Goal: Task Accomplishment & Management: Manage account settings

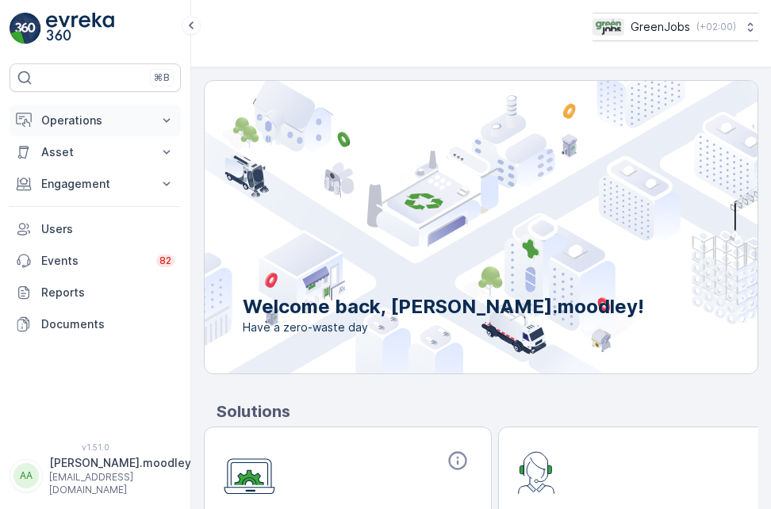
click at [167, 119] on icon at bounding box center [167, 121] width 16 height 16
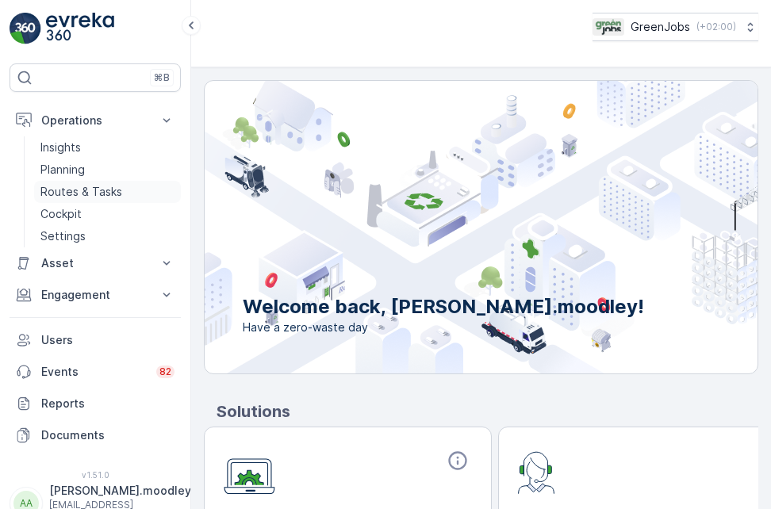
click at [76, 190] on p "Routes & Tasks" at bounding box center [81, 192] width 82 height 16
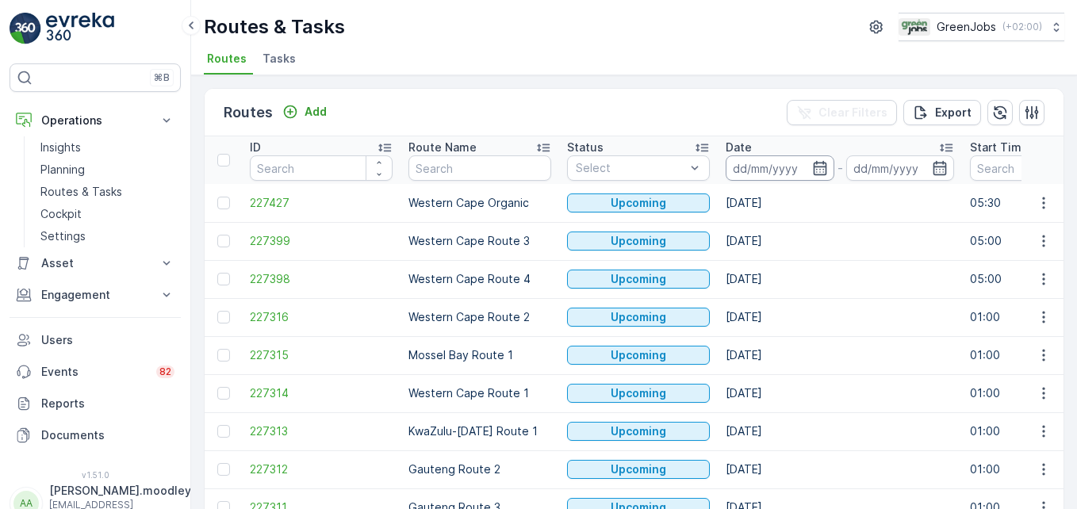
click at [755, 166] on input at bounding box center [780, 168] width 109 height 25
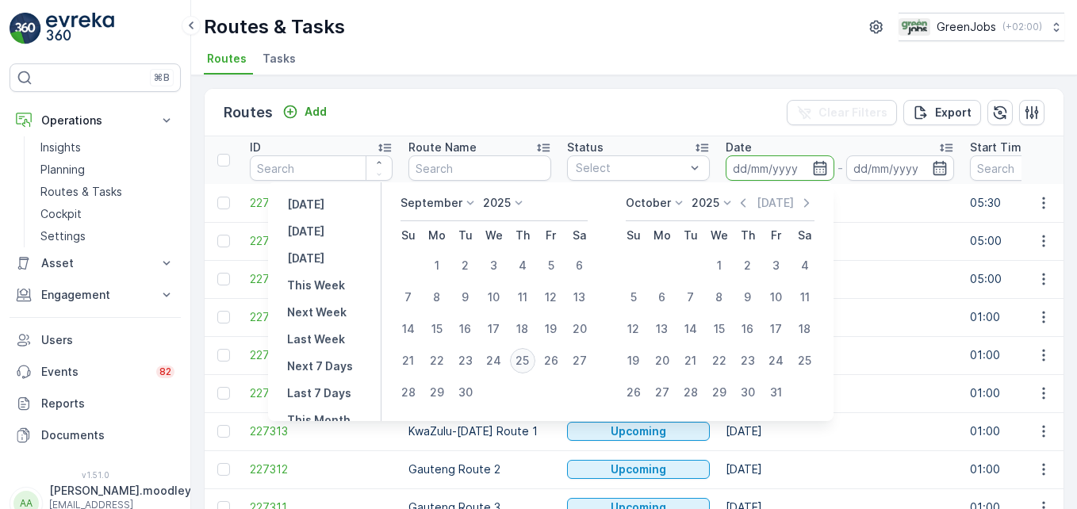
click at [524, 363] on div "25" at bounding box center [522, 360] width 25 height 25
type input "[DATE]"
click at [524, 363] on div "25" at bounding box center [522, 360] width 25 height 25
type input "[DATE]"
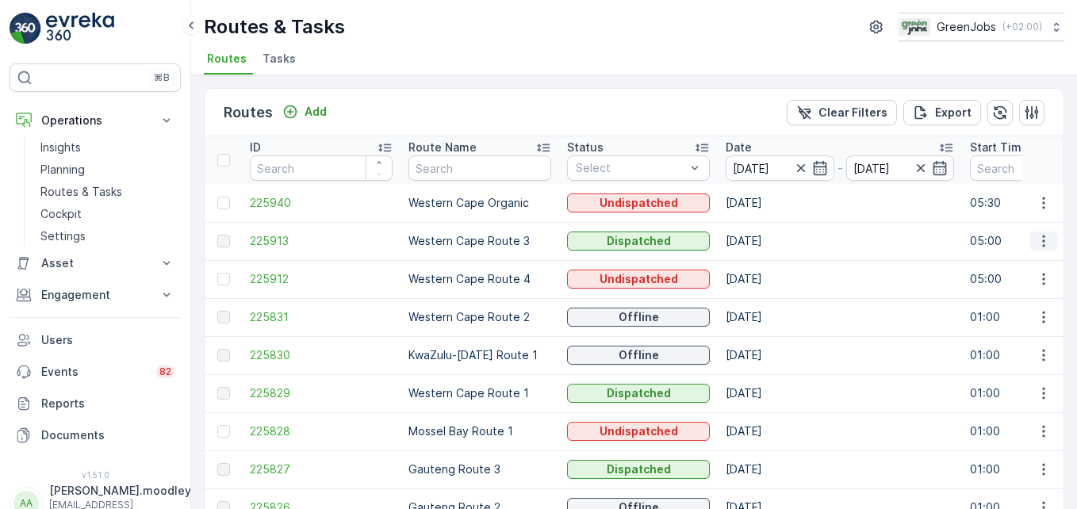
click at [770, 249] on button "button" at bounding box center [1044, 241] width 29 height 19
click at [770, 269] on span "See More Details" at bounding box center [1007, 265] width 92 height 16
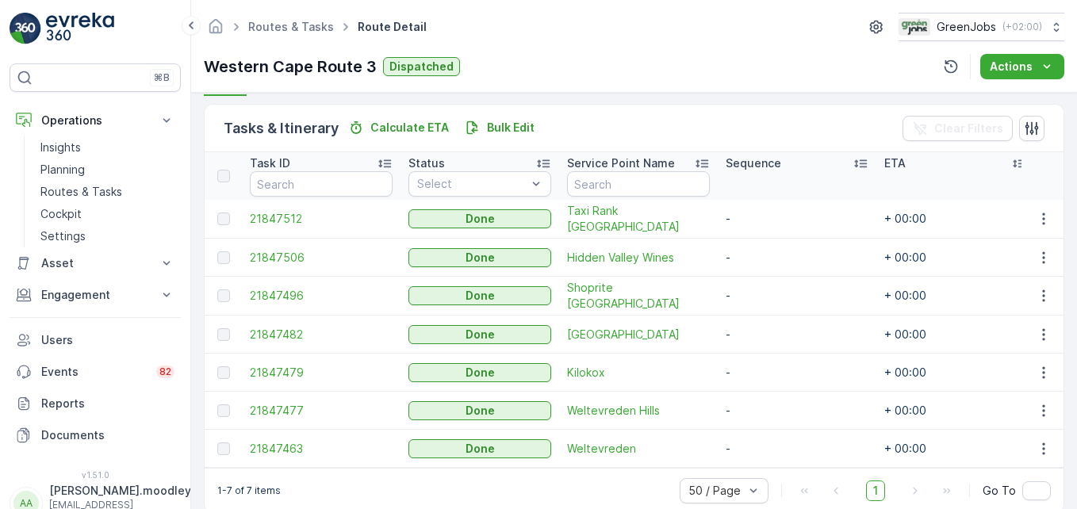
scroll to position [397, 0]
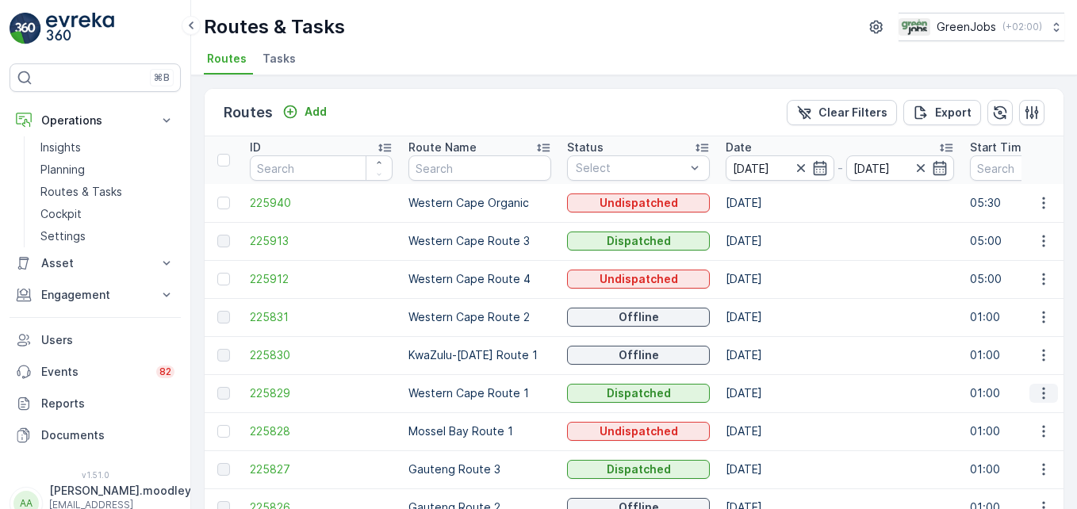
click at [770, 389] on icon "button" at bounding box center [1044, 394] width 2 height 12
click at [770, 417] on span "See More Details" at bounding box center [1007, 417] width 92 height 16
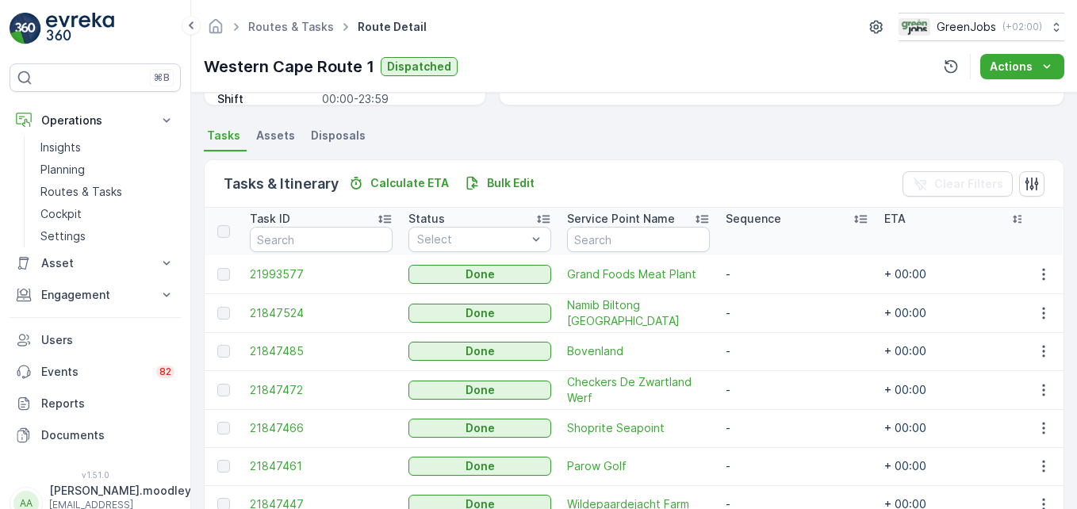
scroll to position [397, 0]
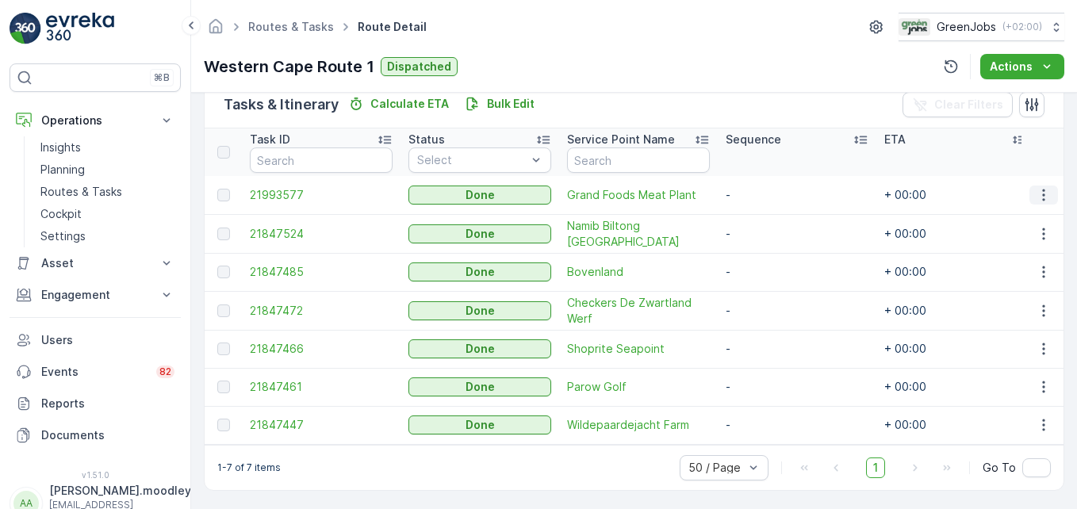
click at [770, 192] on icon "button" at bounding box center [1044, 195] width 16 height 16
click at [770, 216] on span "See More Details" at bounding box center [1025, 219] width 92 height 16
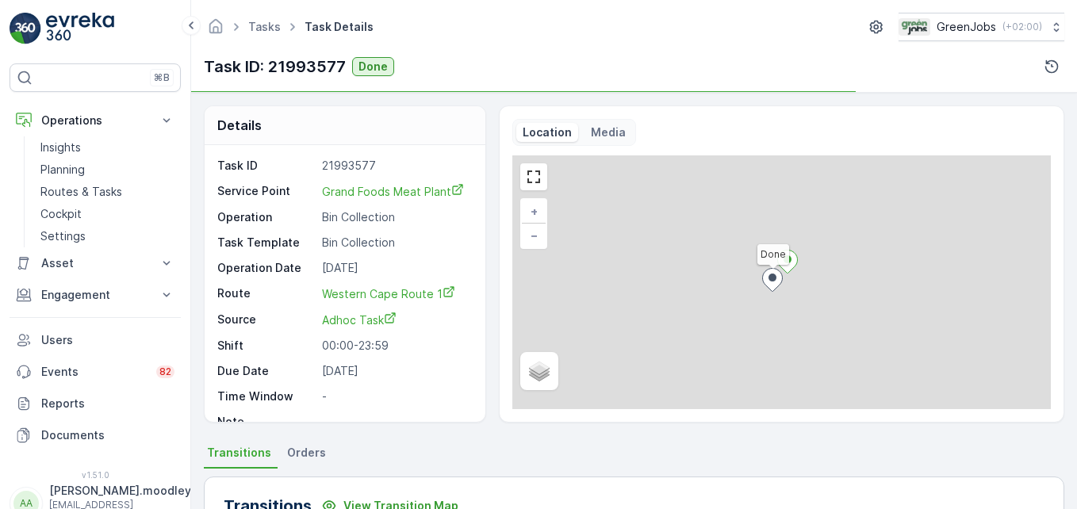
scroll to position [317, 0]
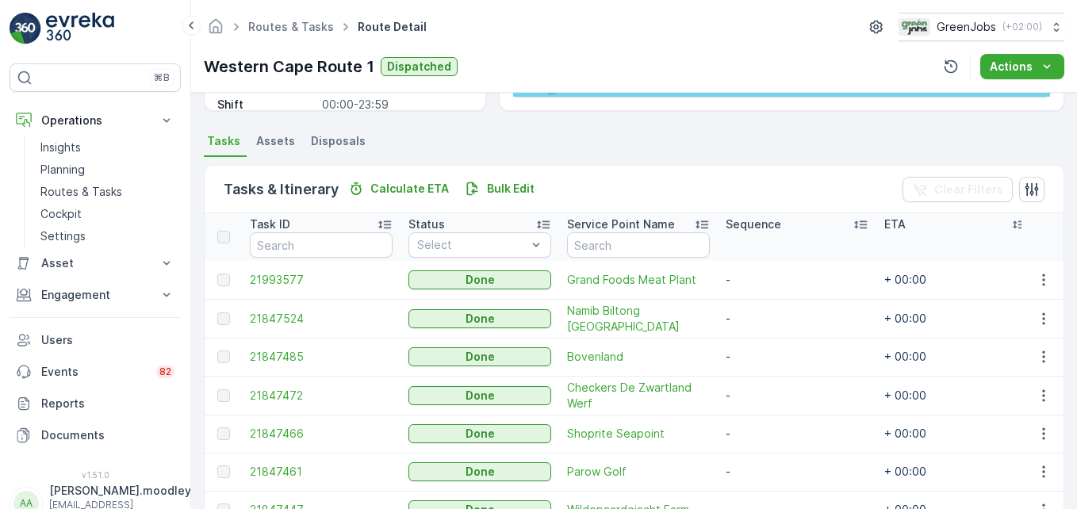
scroll to position [317, 0]
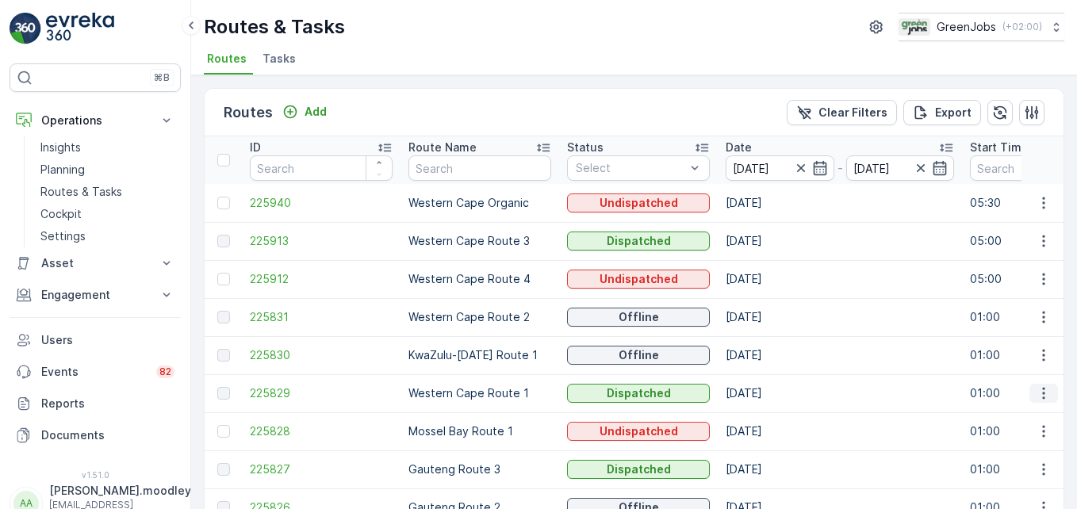
click at [770, 398] on icon "button" at bounding box center [1044, 394] width 16 height 16
click at [770, 421] on span "See More Details" at bounding box center [1007, 417] width 92 height 16
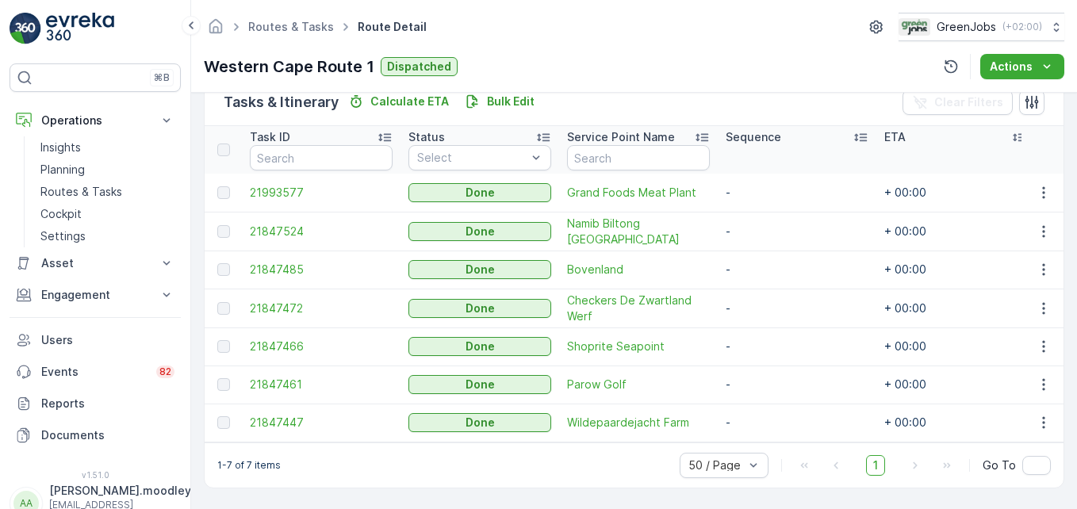
scroll to position [406, 0]
click at [770, 185] on icon "button" at bounding box center [1044, 193] width 16 height 16
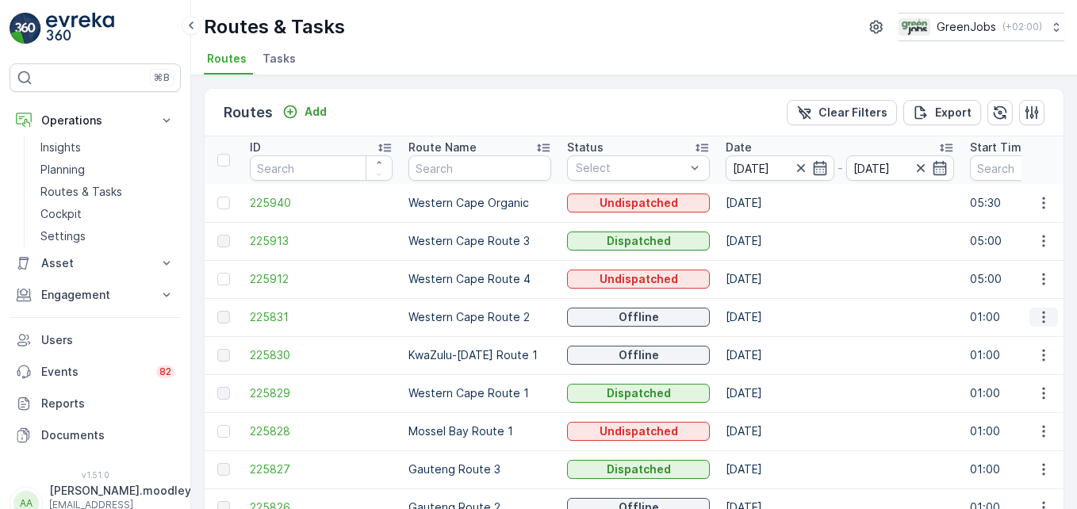
click at [770, 324] on icon "button" at bounding box center [1044, 317] width 16 height 16
click at [770, 343] on span "See More Details" at bounding box center [1007, 341] width 92 height 16
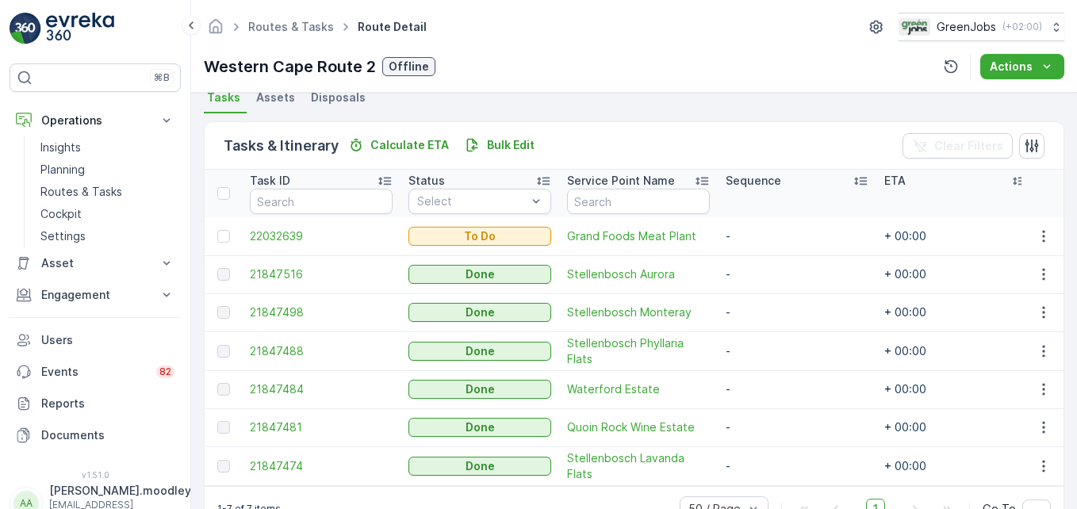
scroll to position [328, 0]
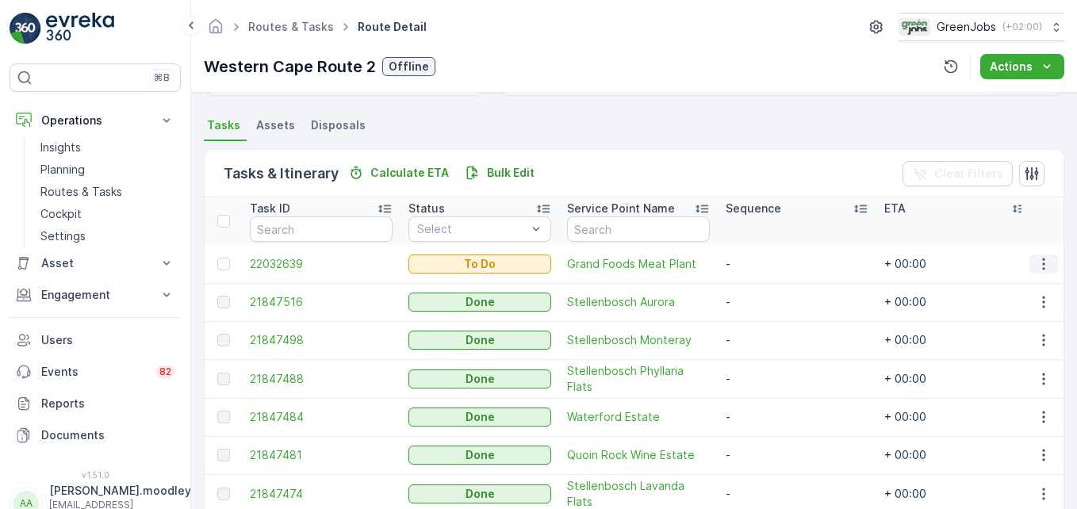
click at [770, 269] on icon "button" at bounding box center [1044, 264] width 16 height 16
click at [770, 286] on span "See More Details" at bounding box center [1011, 288] width 92 height 16
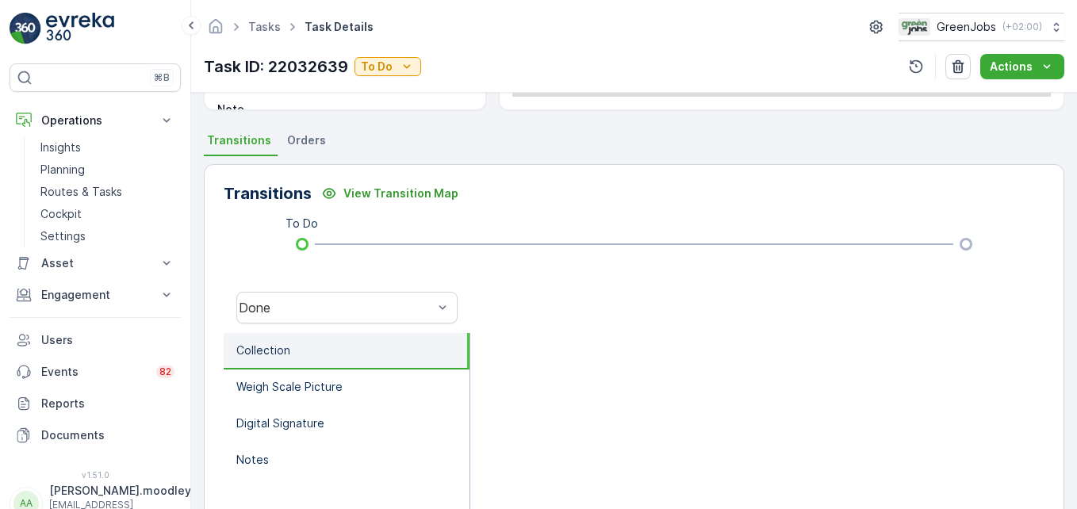
scroll to position [317, 0]
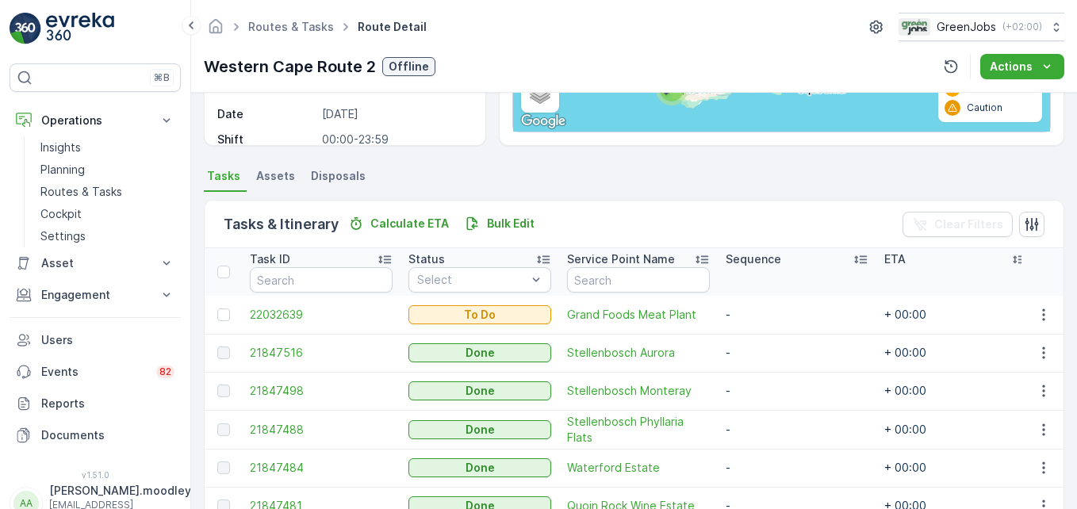
scroll to position [317, 0]
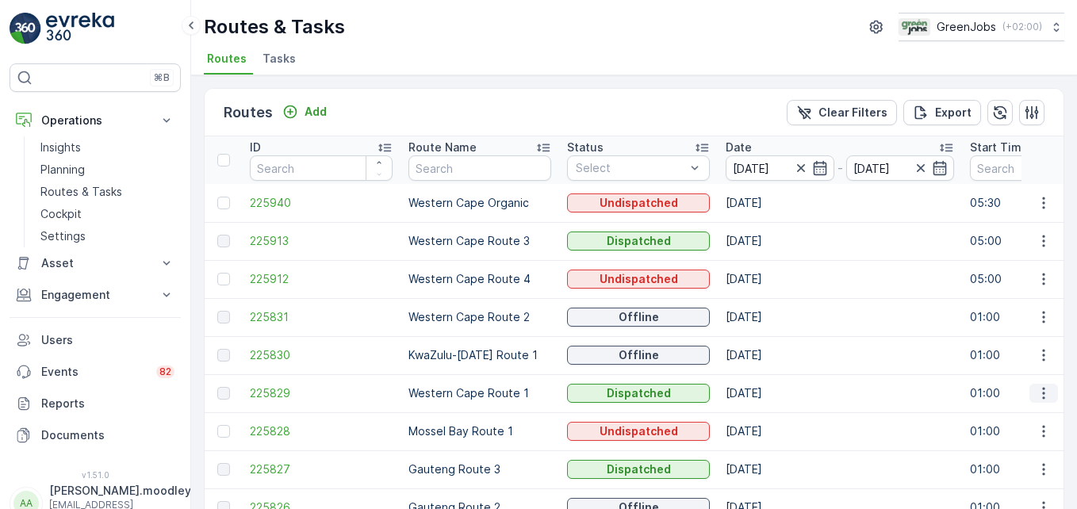
click at [770, 397] on icon "button" at bounding box center [1044, 394] width 16 height 16
click at [770, 413] on span "See More Details" at bounding box center [1007, 417] width 92 height 16
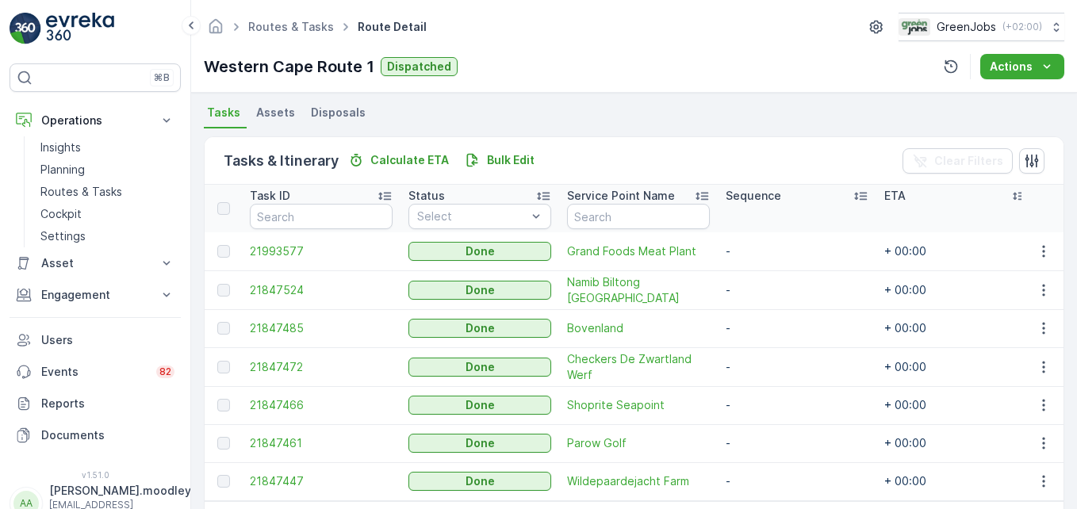
scroll to position [406, 0]
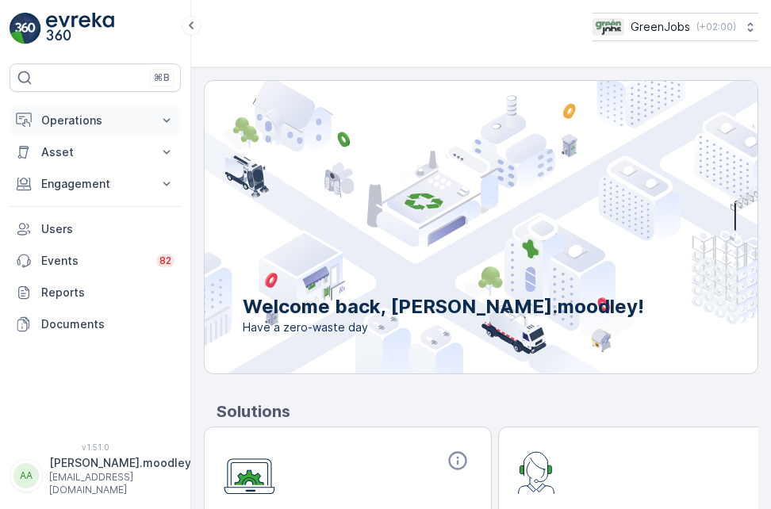
click at [166, 120] on icon at bounding box center [167, 121] width 16 height 16
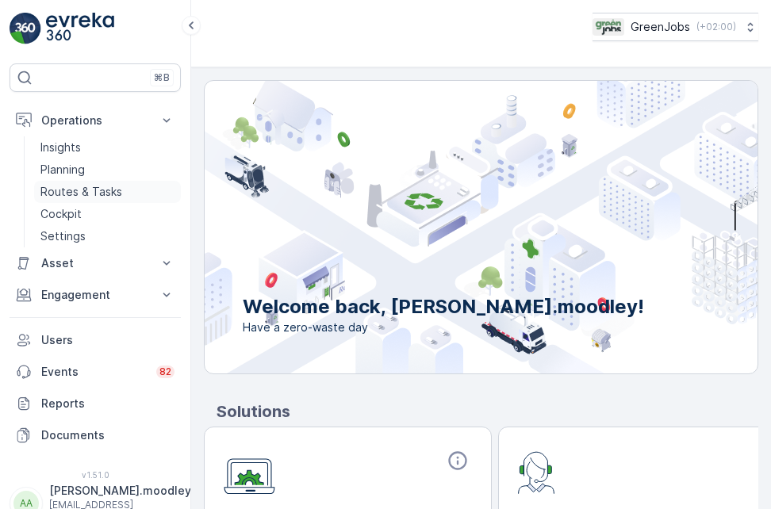
click at [99, 194] on p "Routes & Tasks" at bounding box center [81, 192] width 82 height 16
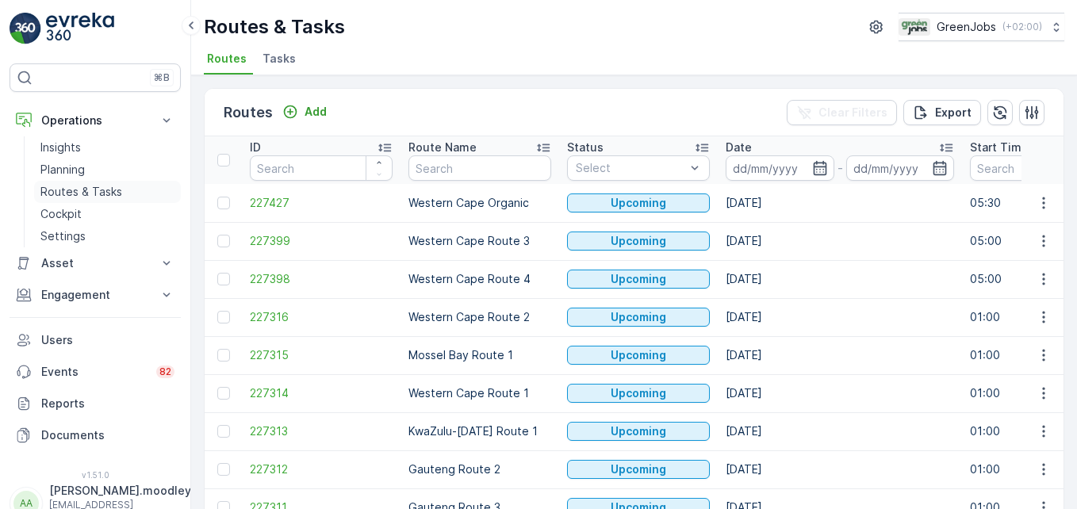
click at [77, 188] on p "Routes & Tasks" at bounding box center [81, 192] width 82 height 16
click at [770, 160] on input at bounding box center [780, 168] width 109 height 25
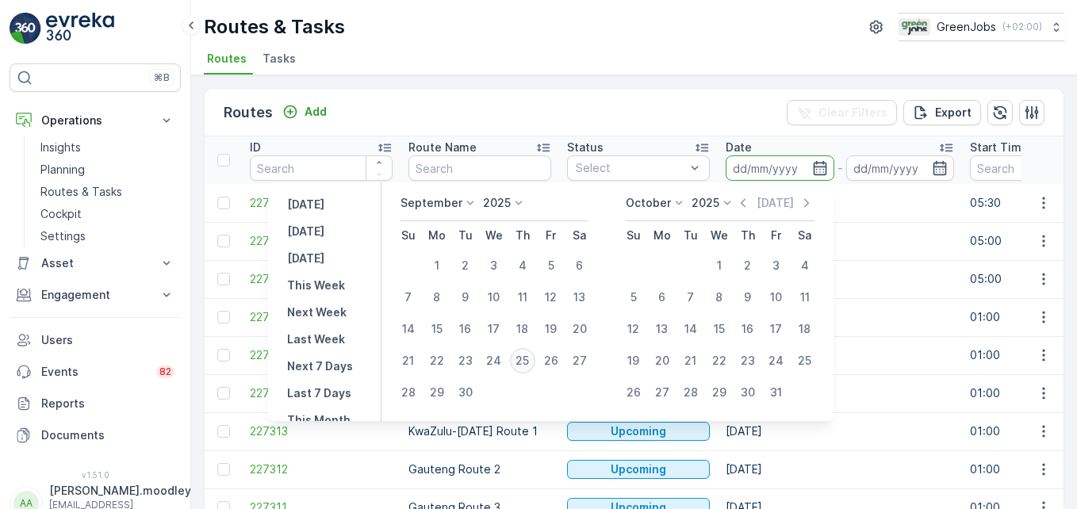
click at [536, 359] on div "25" at bounding box center [522, 360] width 25 height 25
type input "[DATE]"
click at [536, 359] on div "25" at bounding box center [522, 360] width 25 height 25
type input "[DATE]"
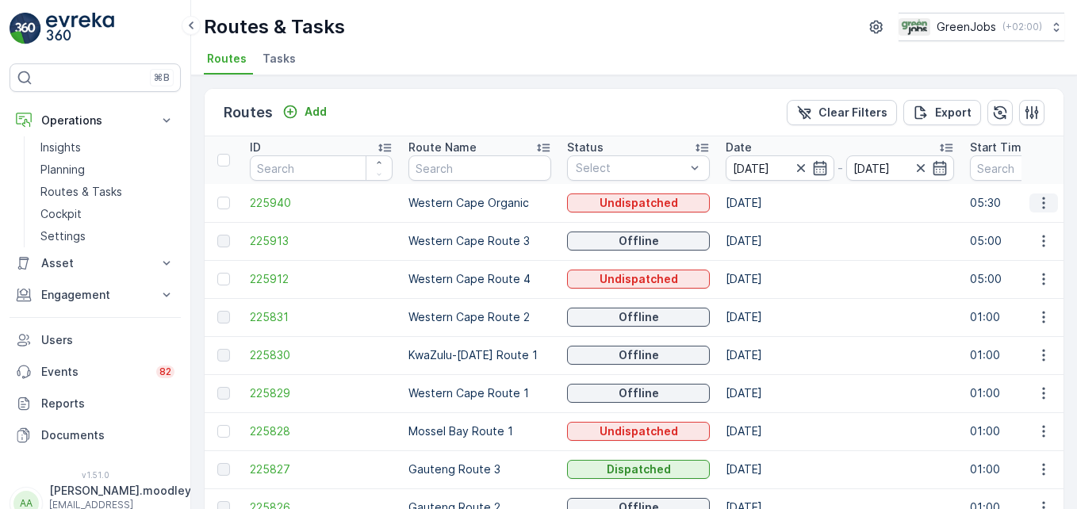
click at [770, 201] on icon "button" at bounding box center [1044, 203] width 16 height 16
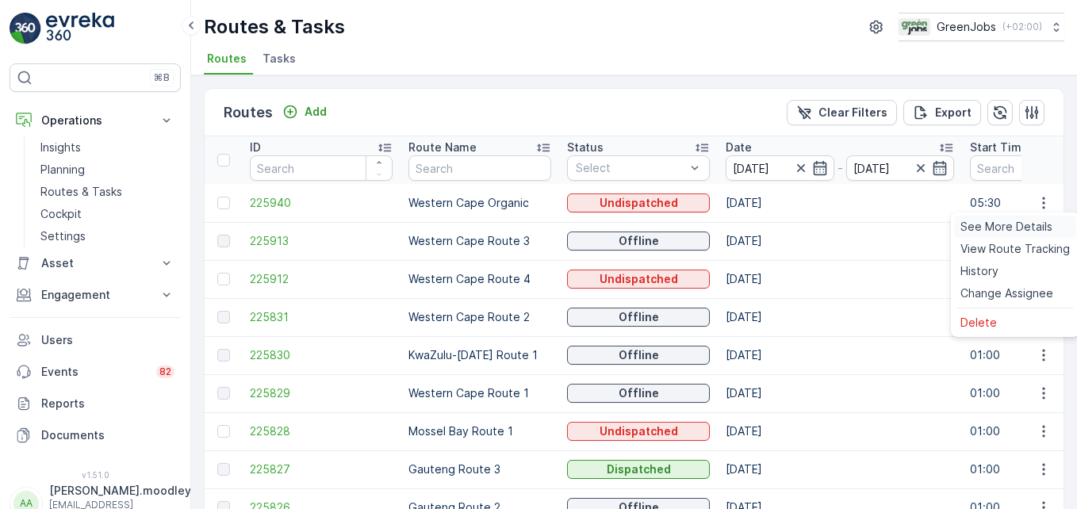
click at [770, 228] on span "See More Details" at bounding box center [1007, 227] width 92 height 16
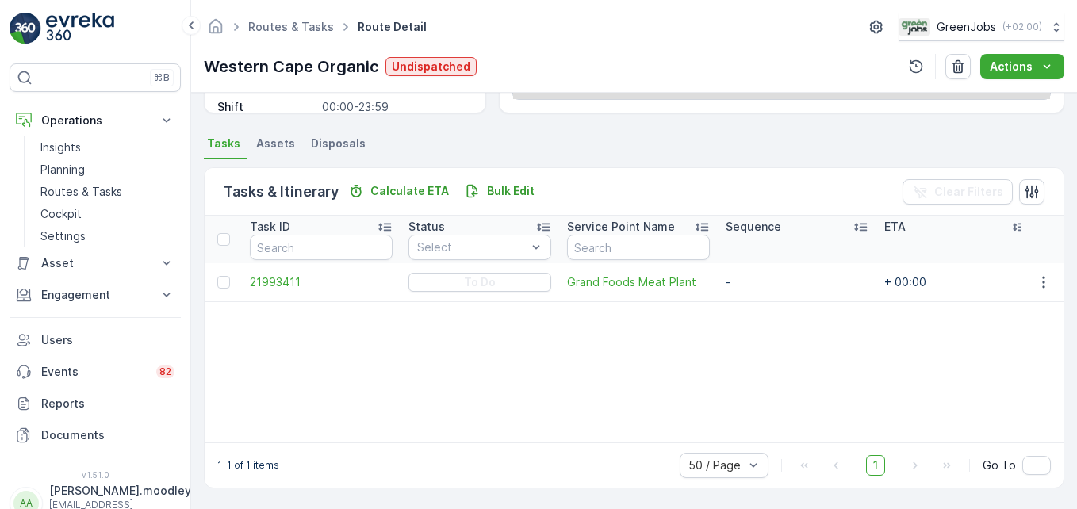
scroll to position [309, 0]
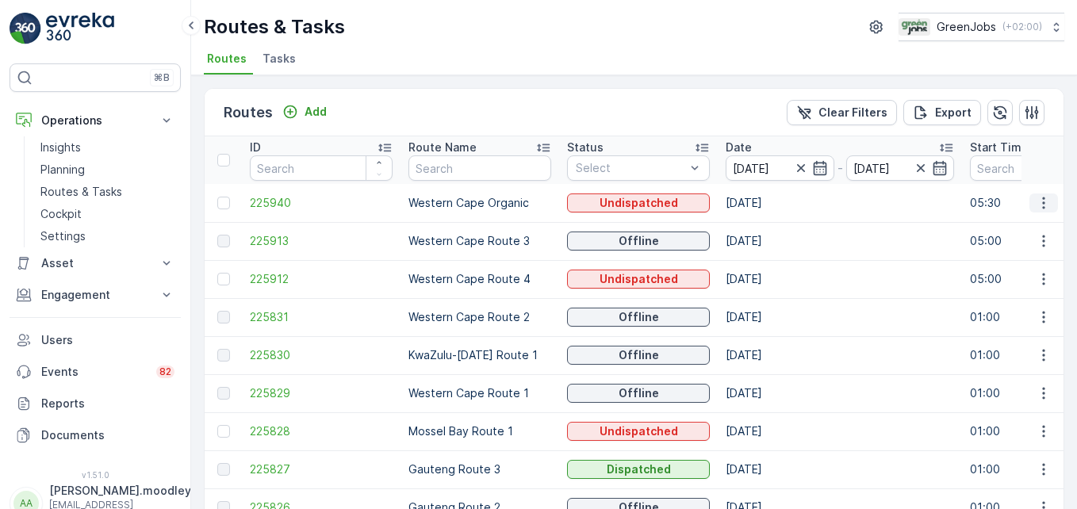
click at [770, 202] on icon "button" at bounding box center [1044, 203] width 16 height 16
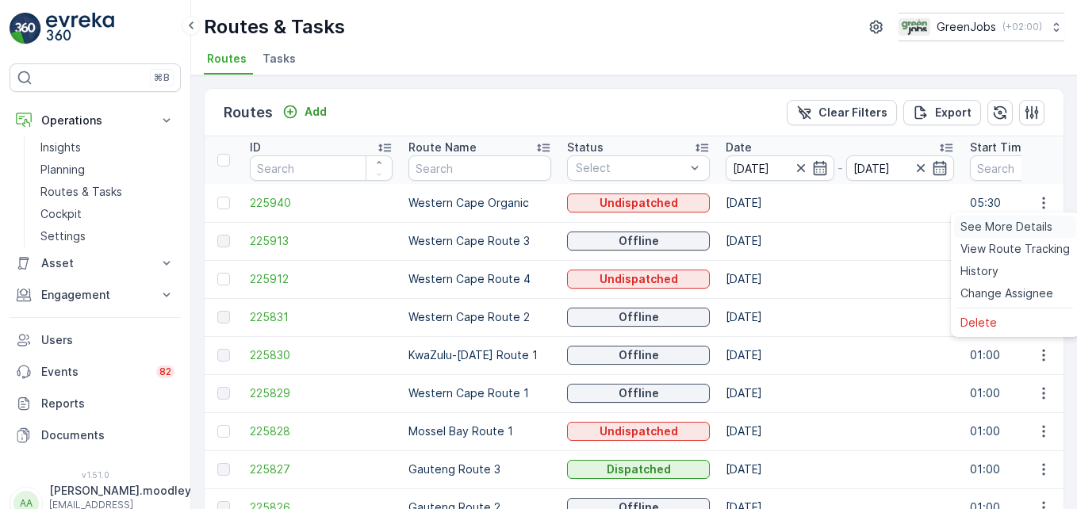
click at [770, 228] on span "See More Details" at bounding box center [1007, 227] width 92 height 16
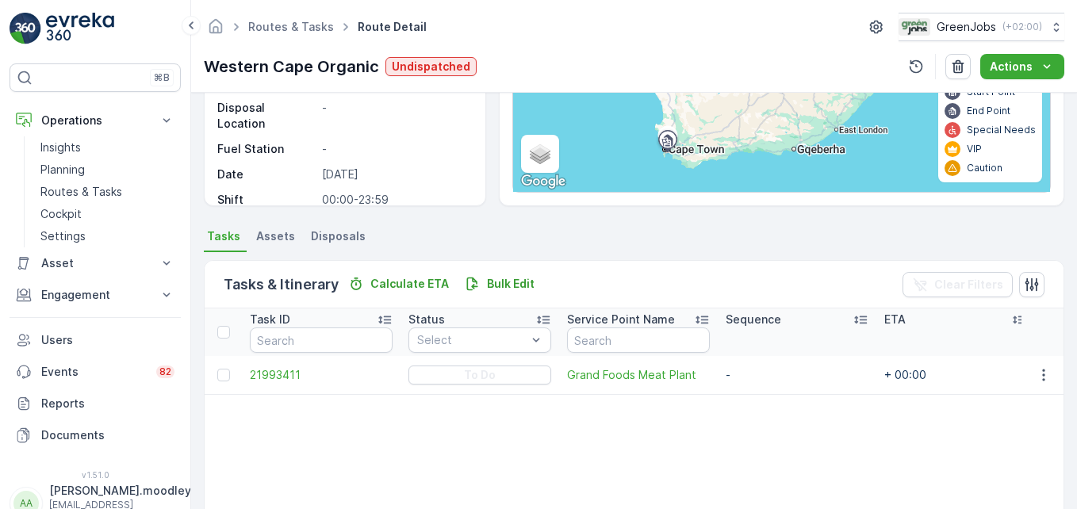
scroll to position [238, 0]
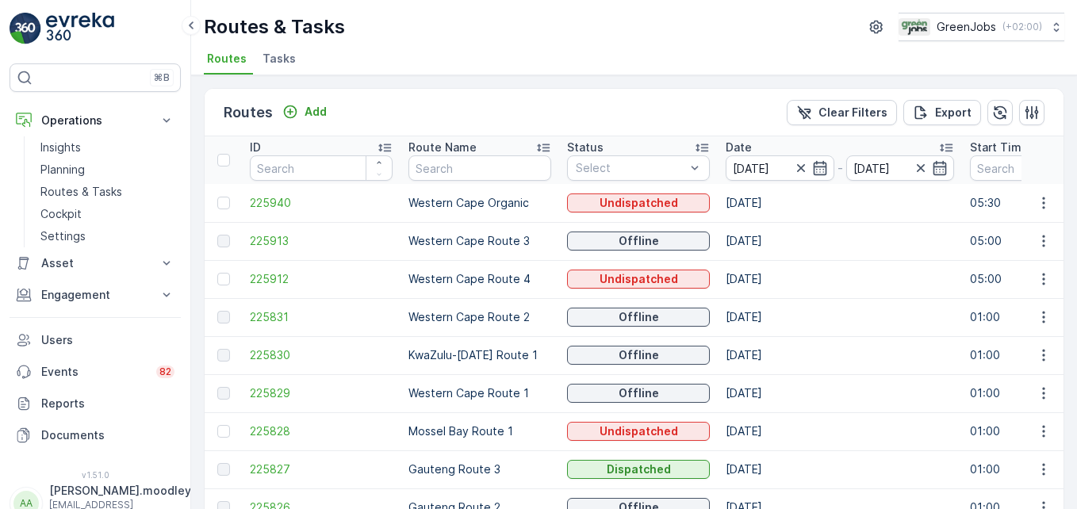
click at [382, 342] on td "225830" at bounding box center [321, 355] width 159 height 38
click at [169, 117] on icon at bounding box center [167, 121] width 16 height 16
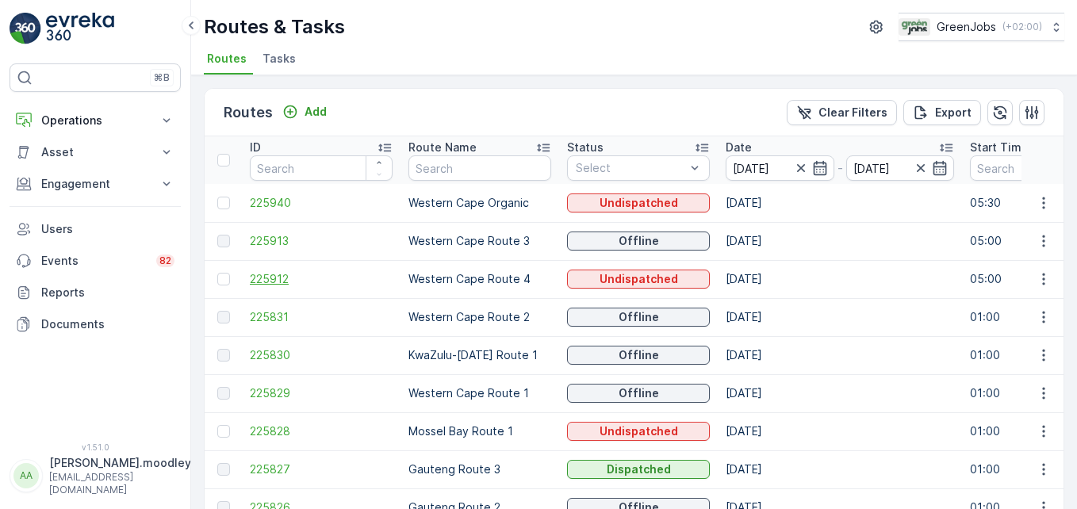
click at [372, 281] on span "225912" at bounding box center [321, 279] width 143 height 16
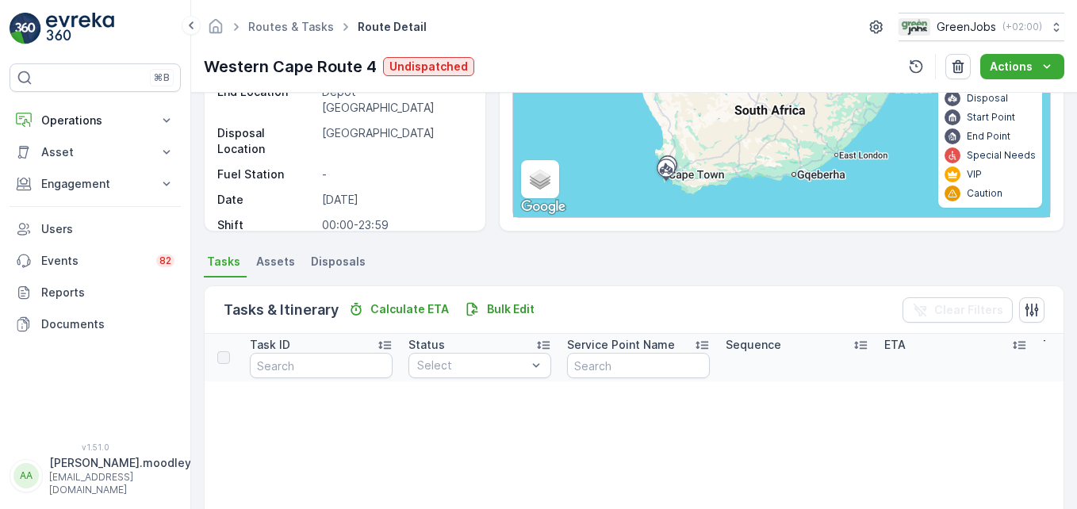
scroll to position [238, 0]
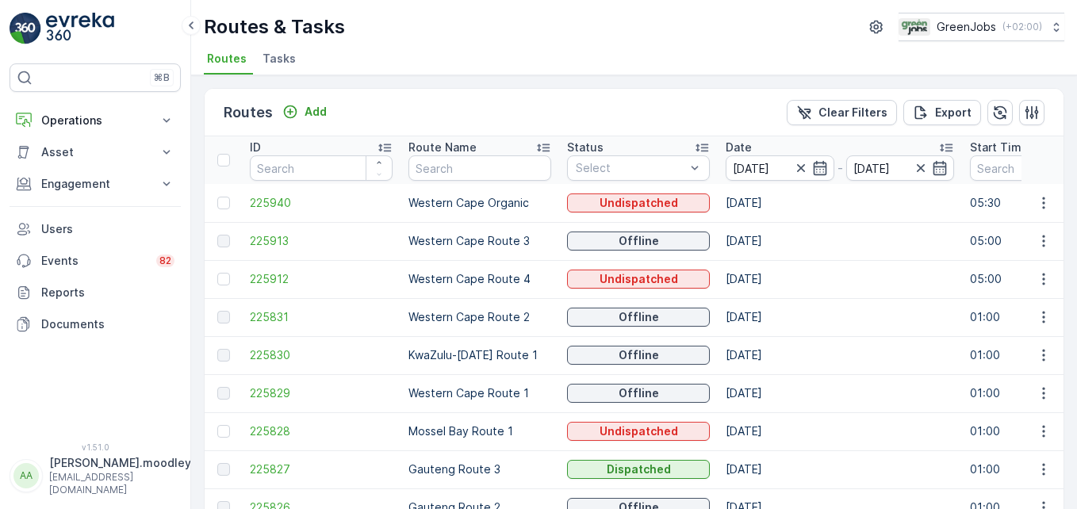
click at [770, 290] on td "[DATE]" at bounding box center [840, 279] width 244 height 38
click at [171, 121] on icon at bounding box center [167, 121] width 16 height 16
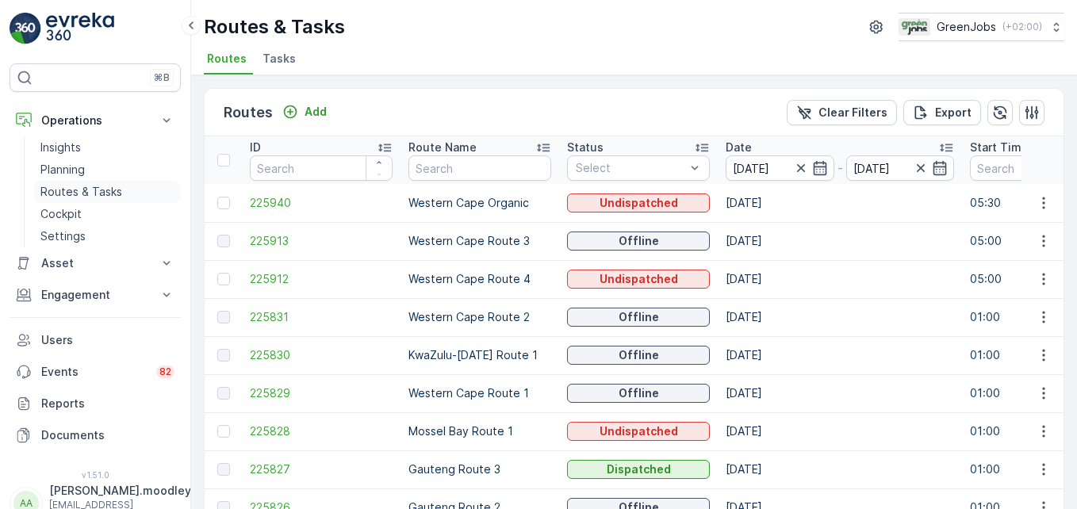
click at [83, 193] on p "Routes & Tasks" at bounding box center [81, 192] width 82 height 16
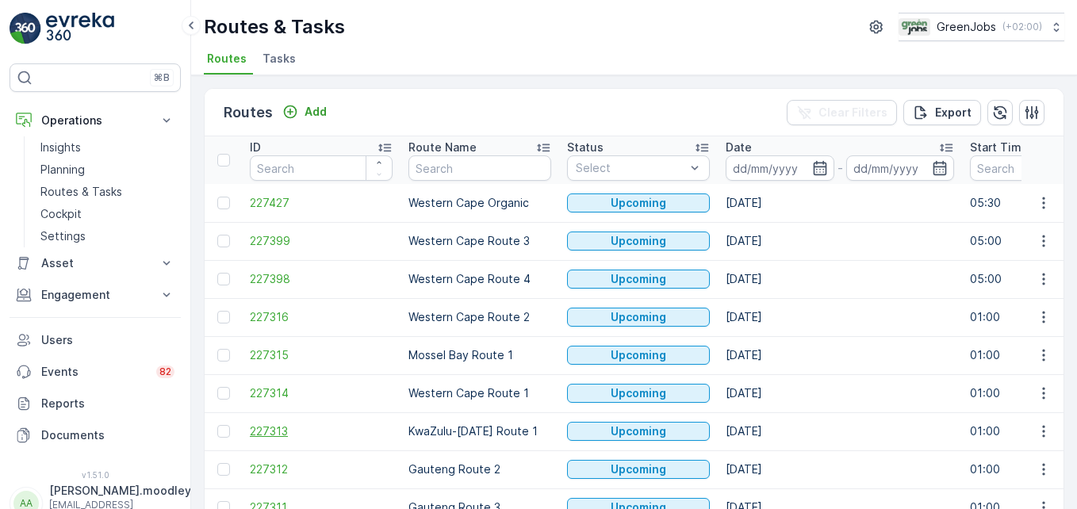
click at [378, 434] on span "227313" at bounding box center [321, 432] width 143 height 16
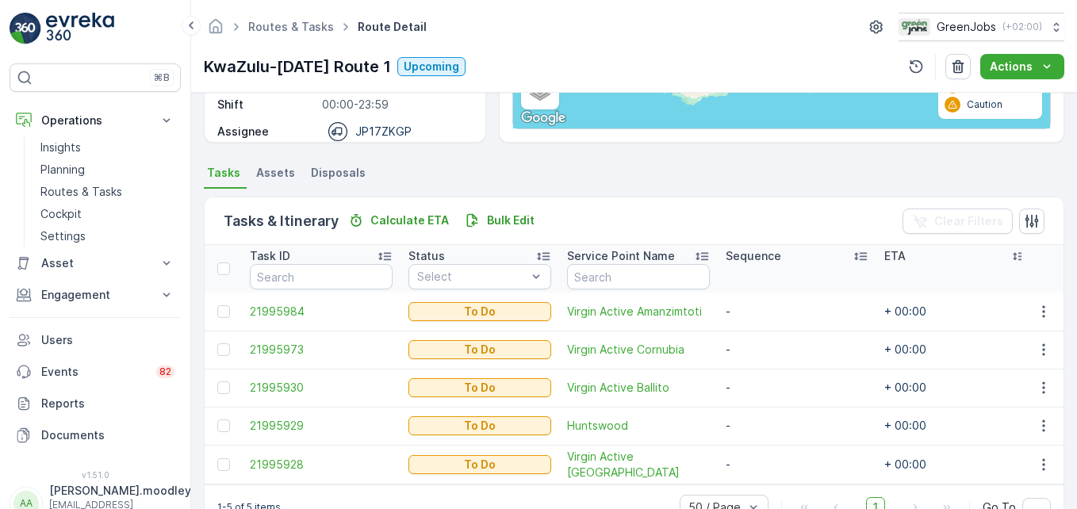
scroll to position [317, 0]
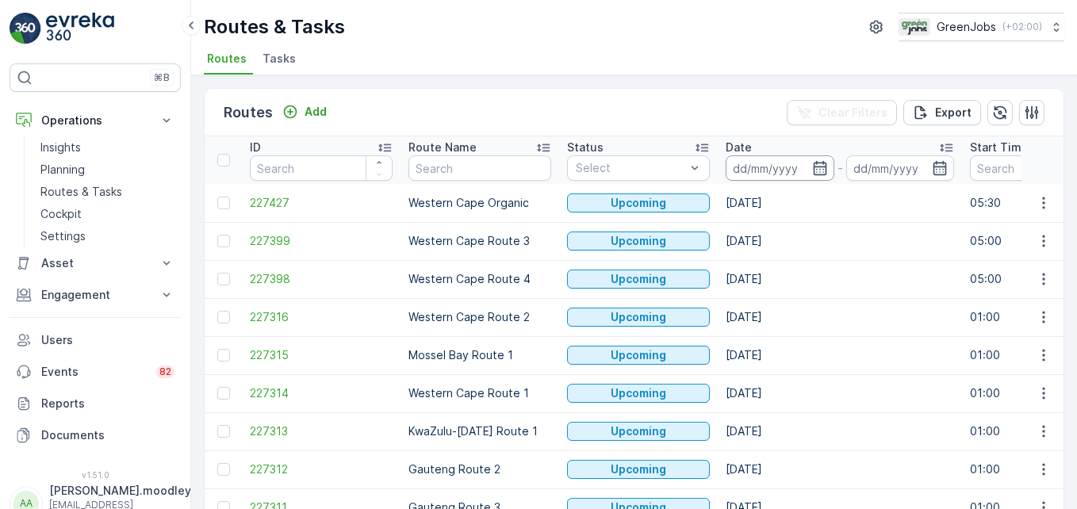
click at [744, 167] on input at bounding box center [780, 168] width 109 height 25
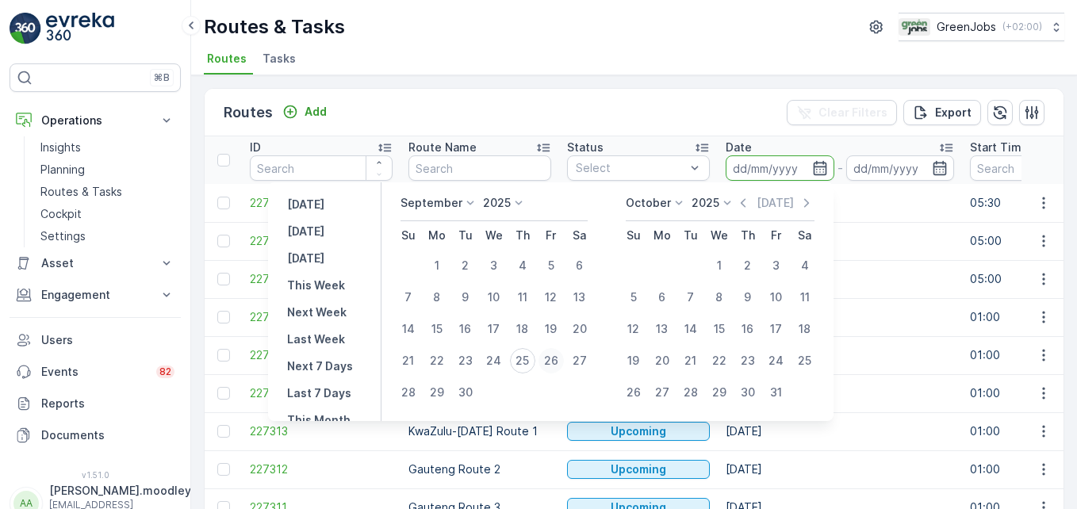
click at [555, 359] on div "26" at bounding box center [551, 360] width 25 height 25
type input "[DATE]"
click at [555, 359] on div "26" at bounding box center [551, 360] width 25 height 25
type input "[DATE]"
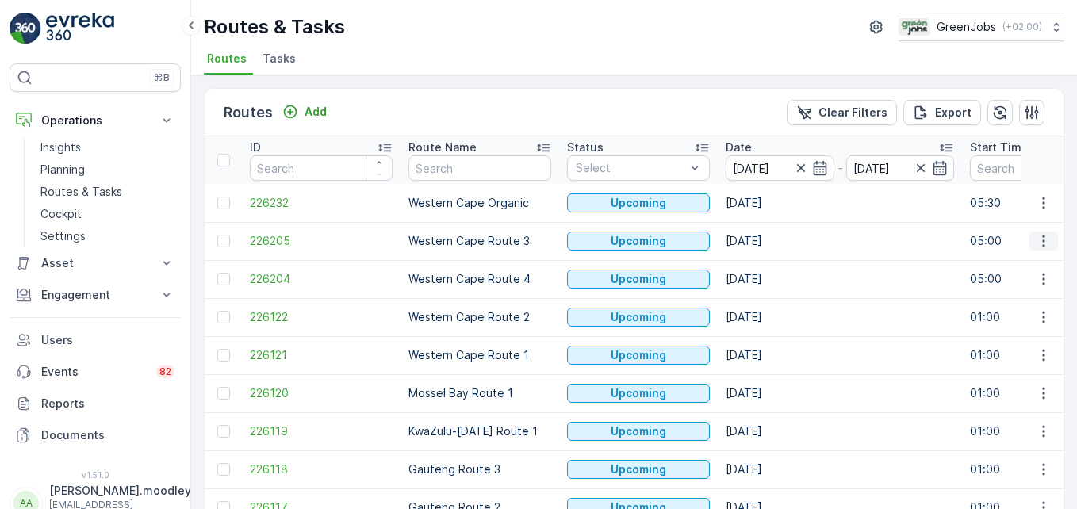
click at [770, 240] on icon "button" at bounding box center [1044, 241] width 16 height 16
click at [770, 262] on span "See More Details" at bounding box center [1007, 265] width 92 height 16
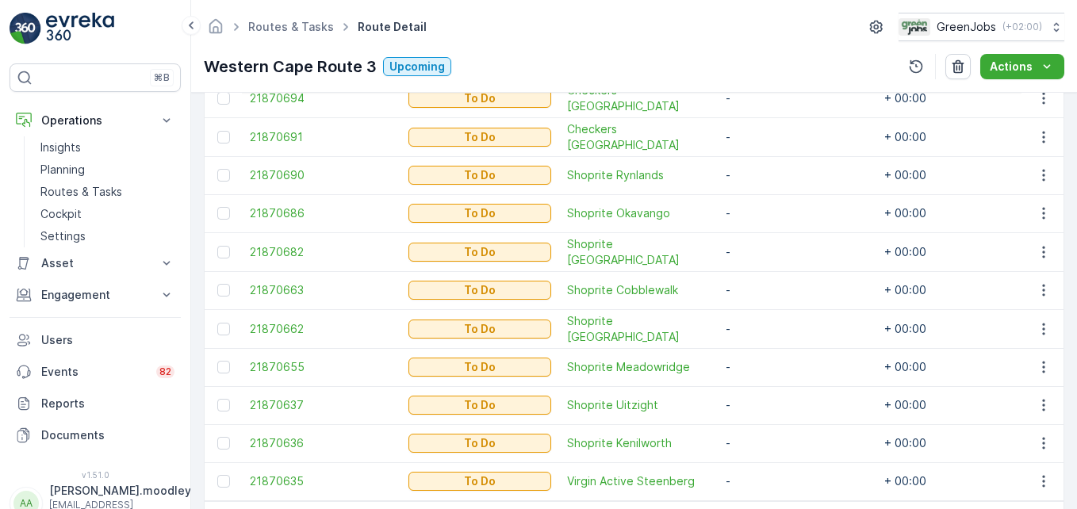
scroll to position [635, 0]
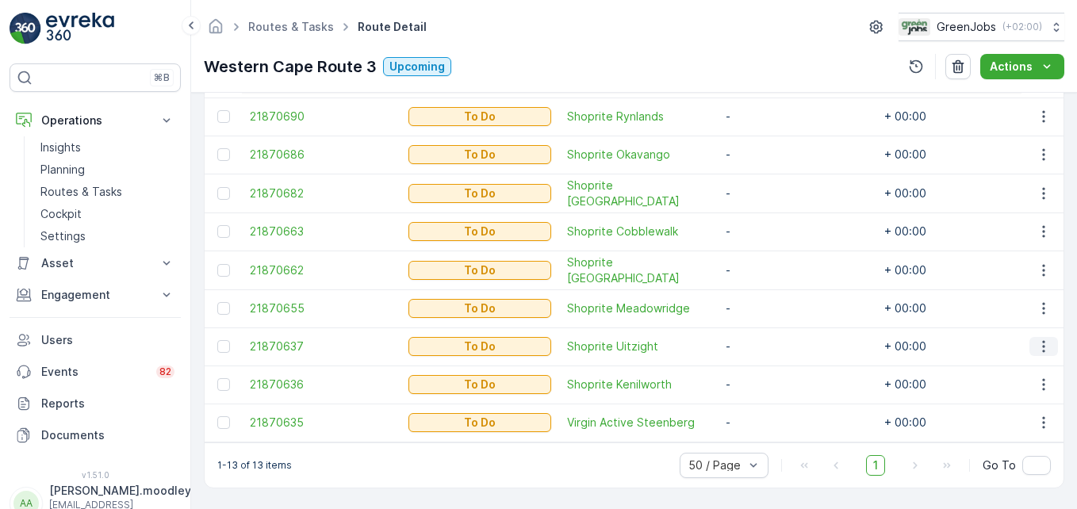
click at [770, 341] on icon "button" at bounding box center [1044, 347] width 2 height 12
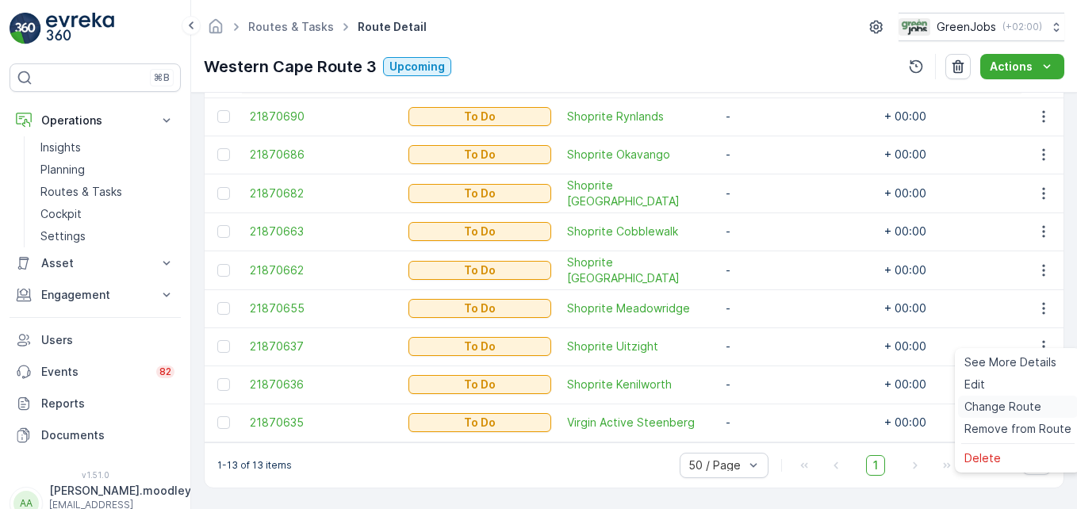
click at [770, 407] on span "Change Route" at bounding box center [1003, 407] width 77 height 16
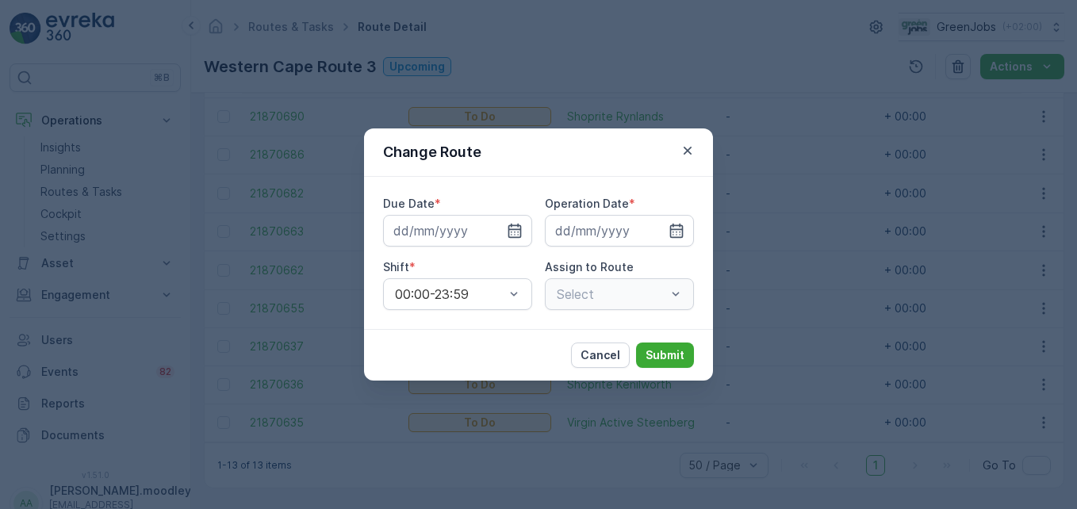
type input "[DATE]"
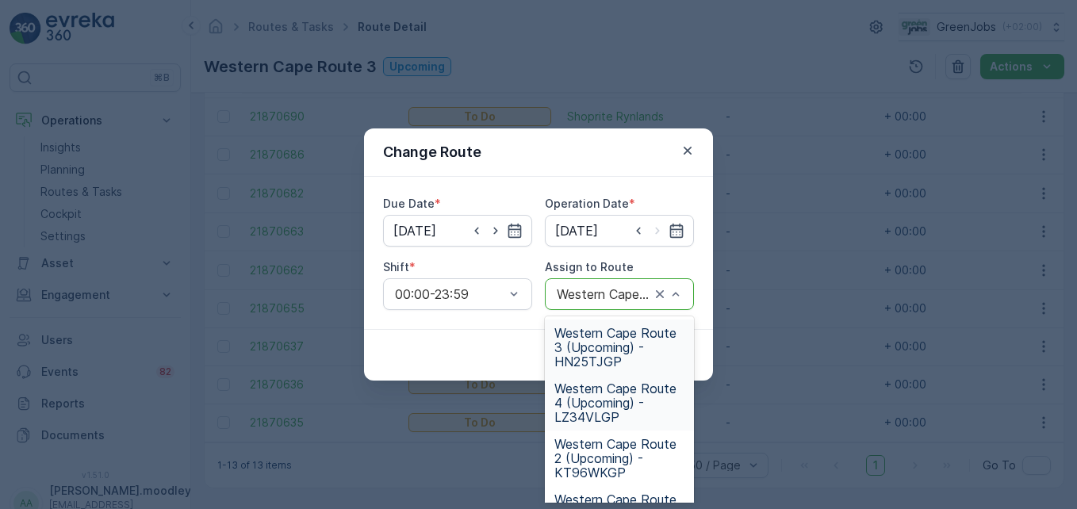
click at [593, 409] on span "Western Cape Route 4 (Upcoming) - LZ34VLGP" at bounding box center [620, 403] width 130 height 43
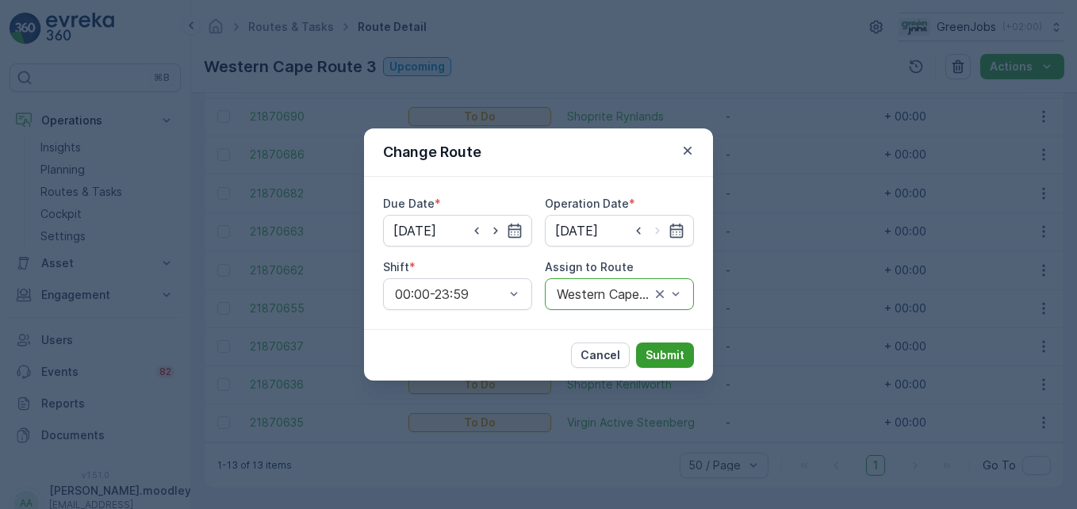
click at [667, 351] on p "Submit" at bounding box center [665, 356] width 39 height 16
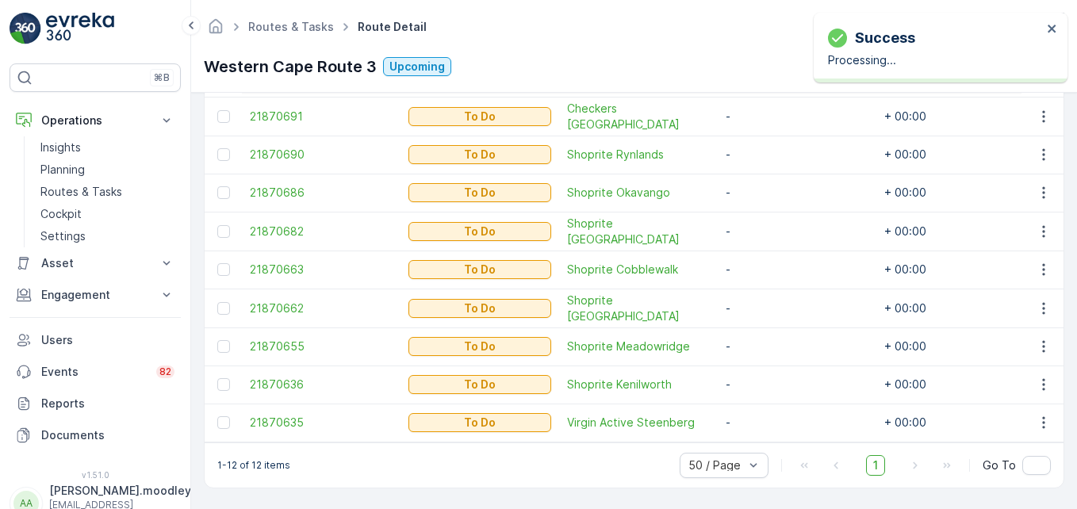
scroll to position [597, 0]
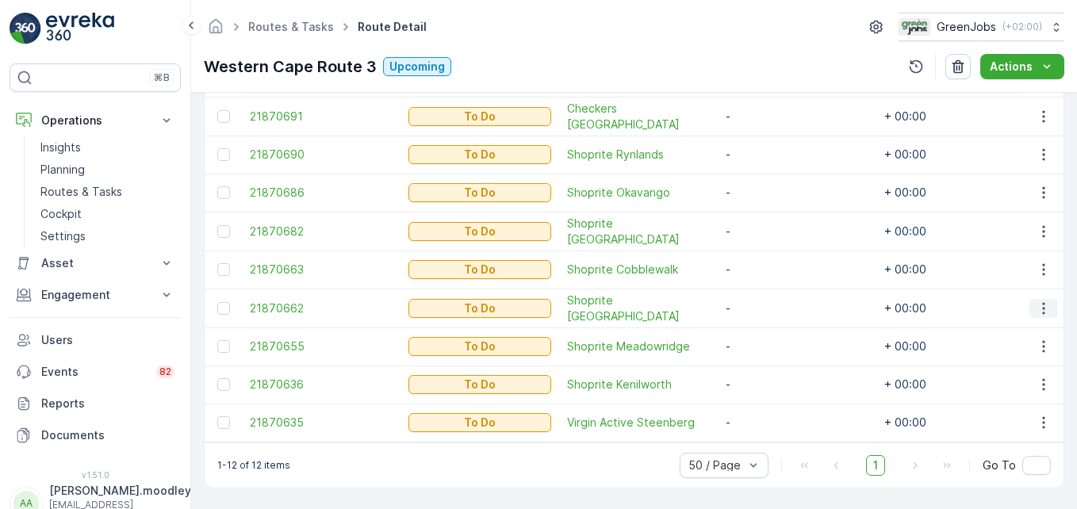
click at [770, 301] on icon "button" at bounding box center [1044, 309] width 16 height 16
click at [770, 367] on span "Change Route" at bounding box center [1003, 369] width 77 height 16
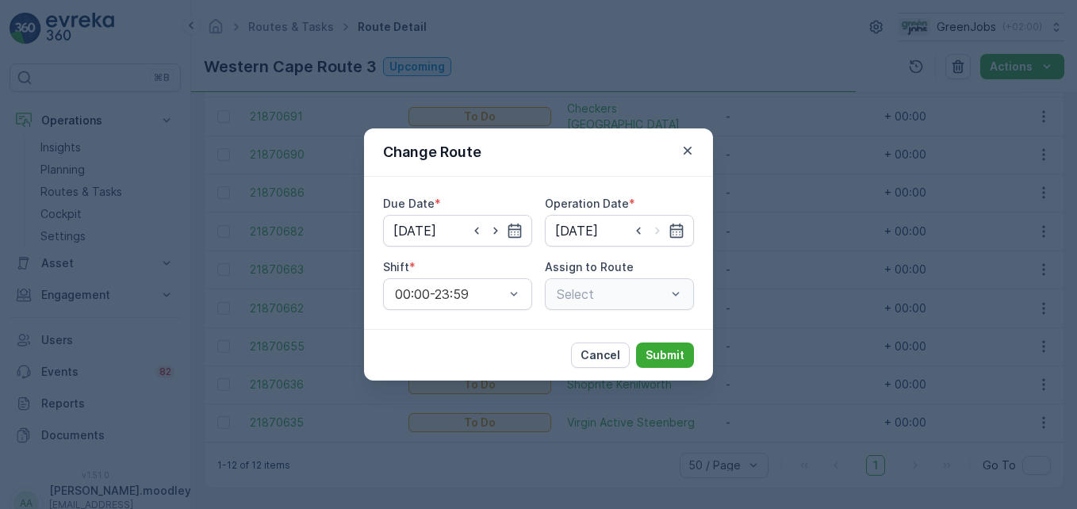
type input "[DATE]"
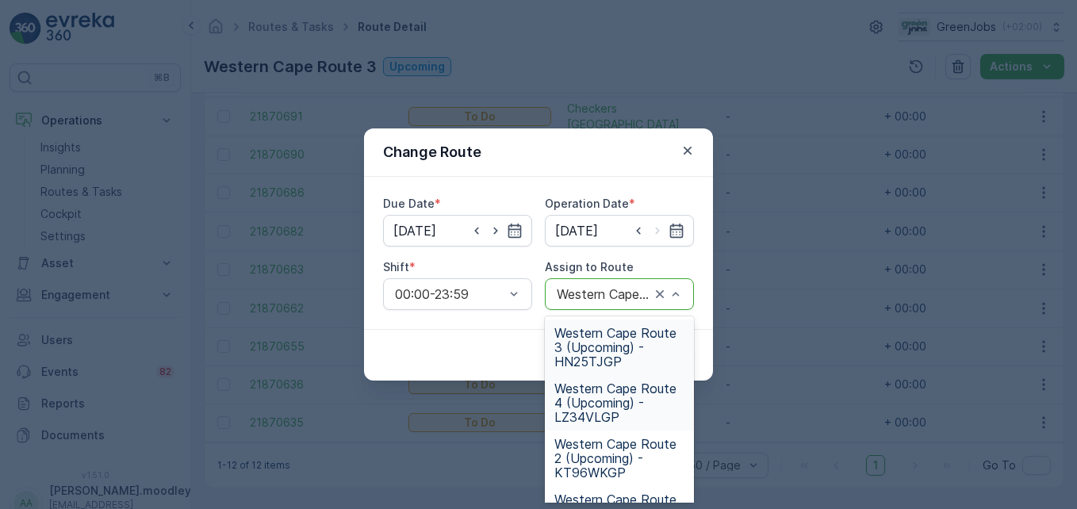
click at [605, 412] on span "Western Cape Route 4 (Upcoming) - LZ34VLGP" at bounding box center [620, 403] width 130 height 43
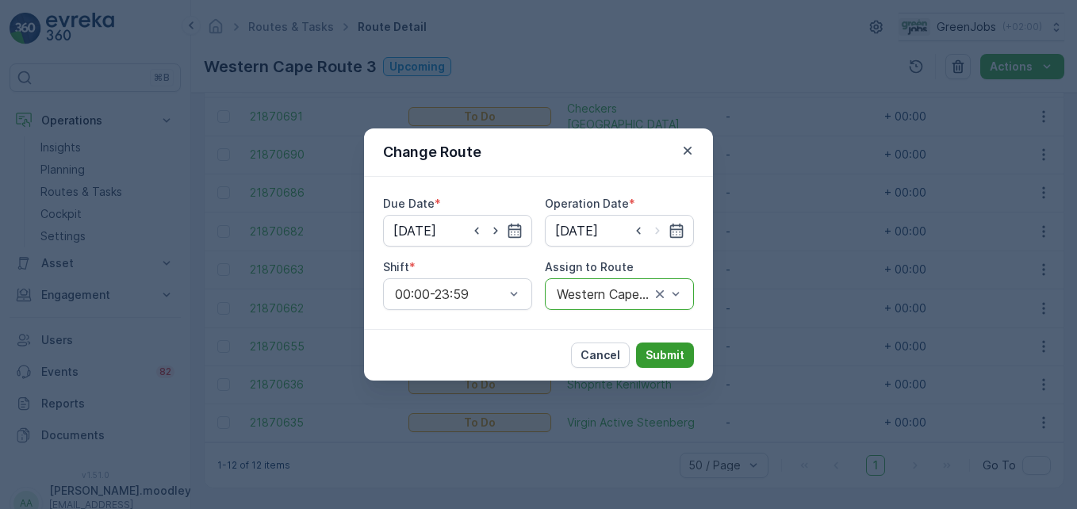
click at [673, 358] on p "Submit" at bounding box center [665, 356] width 39 height 16
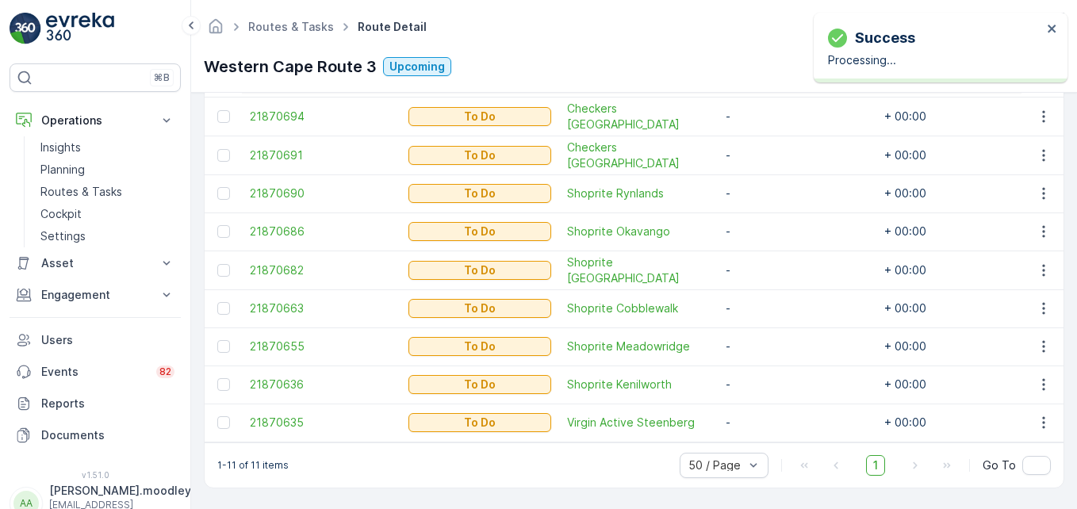
scroll to position [559, 0]
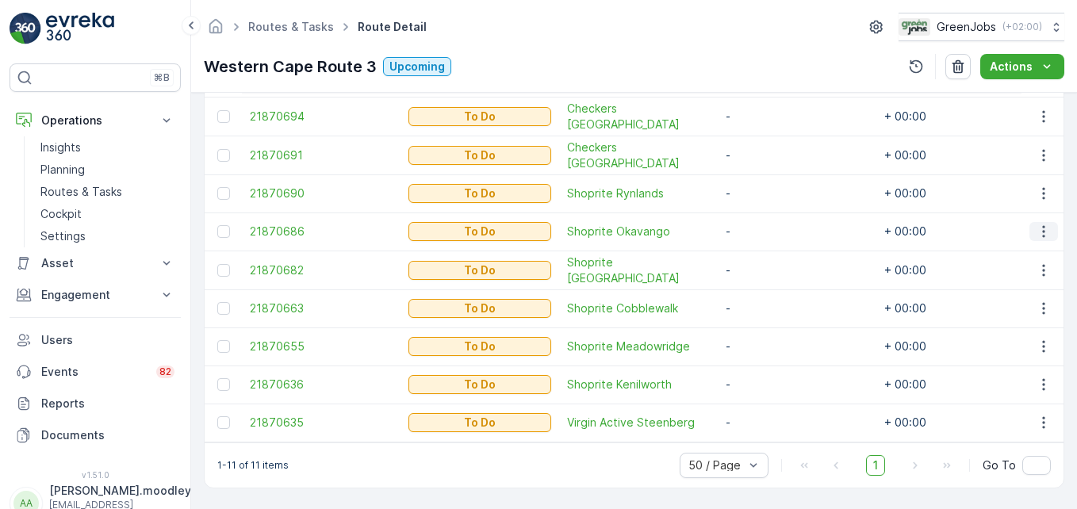
click at [770, 229] on icon "button" at bounding box center [1044, 232] width 16 height 16
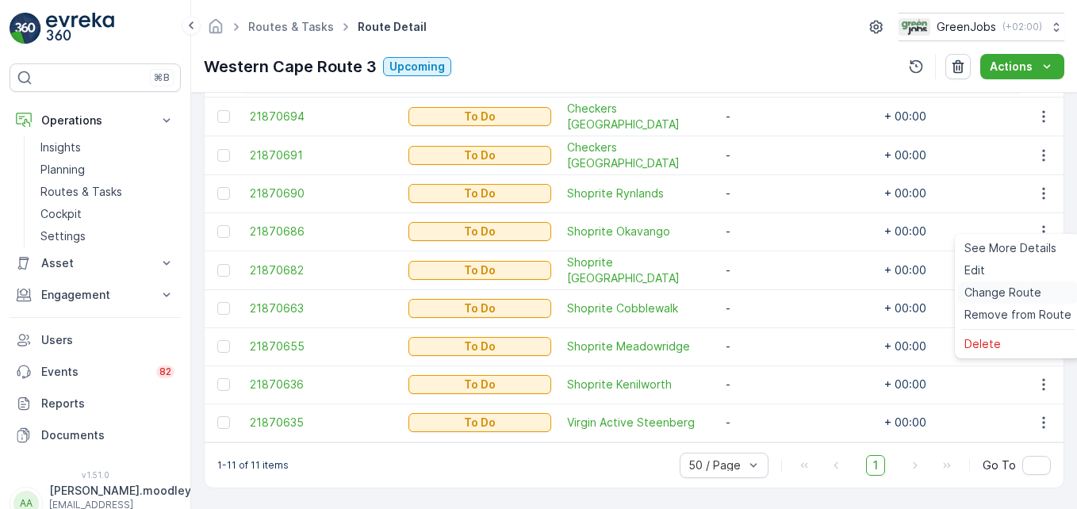
click at [770, 295] on span "Change Route" at bounding box center [1003, 293] width 77 height 16
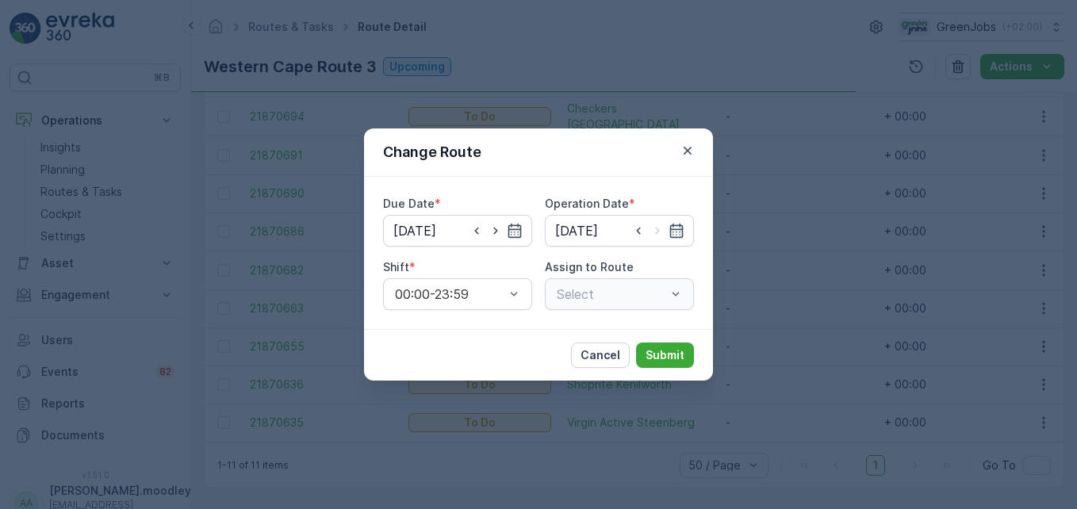
type input "[DATE]"
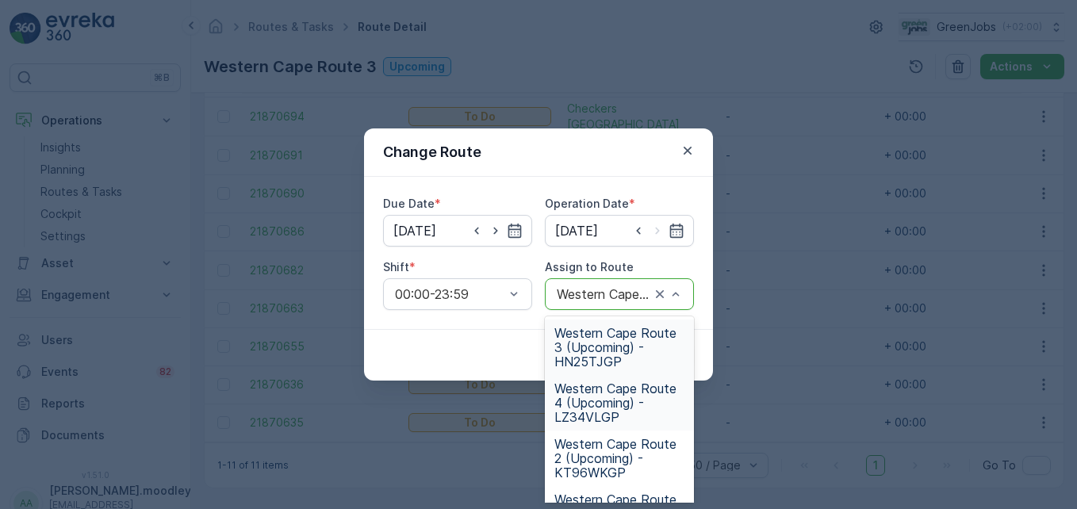
click at [599, 413] on span "Western Cape Route 4 (Upcoming) - LZ34VLGP" at bounding box center [620, 403] width 130 height 43
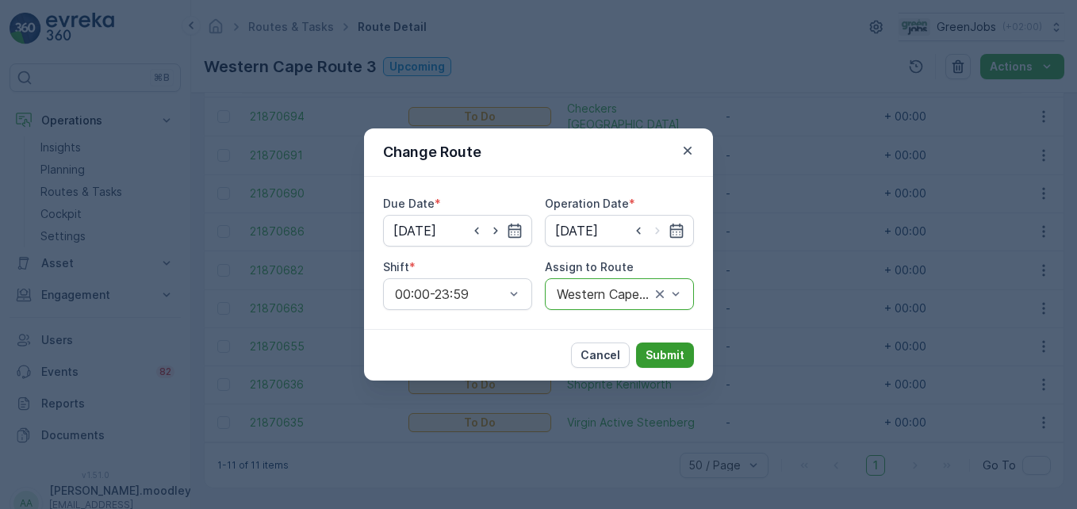
click at [683, 357] on p "Submit" at bounding box center [665, 356] width 39 height 16
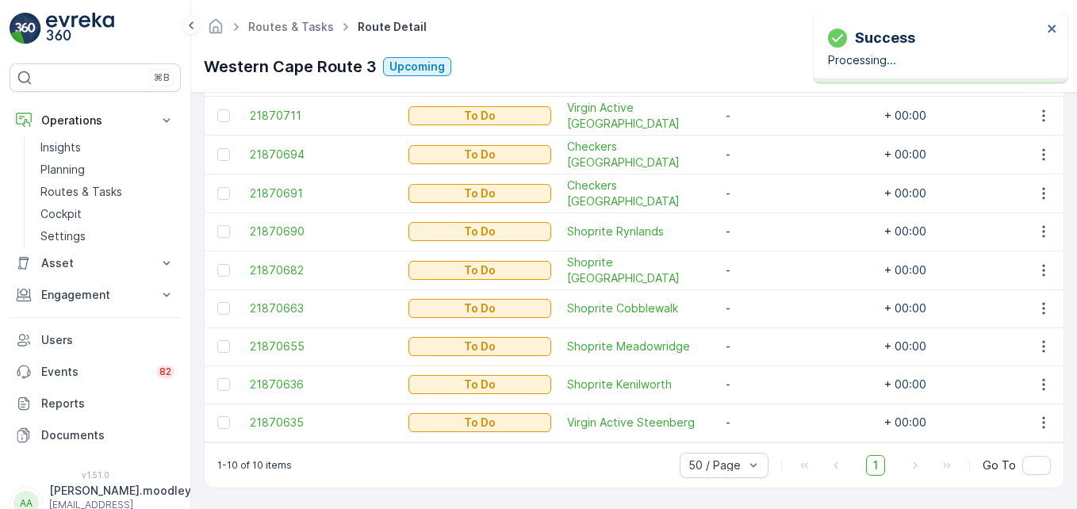
scroll to position [520, 0]
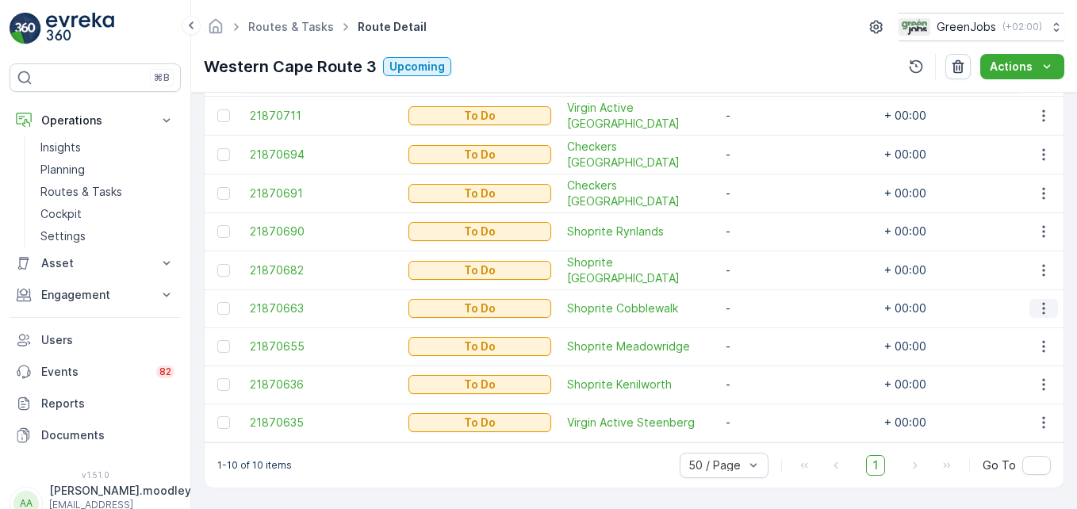
click at [770, 301] on icon "button" at bounding box center [1044, 309] width 16 height 16
click at [770, 366] on span "Change Route" at bounding box center [1003, 369] width 77 height 16
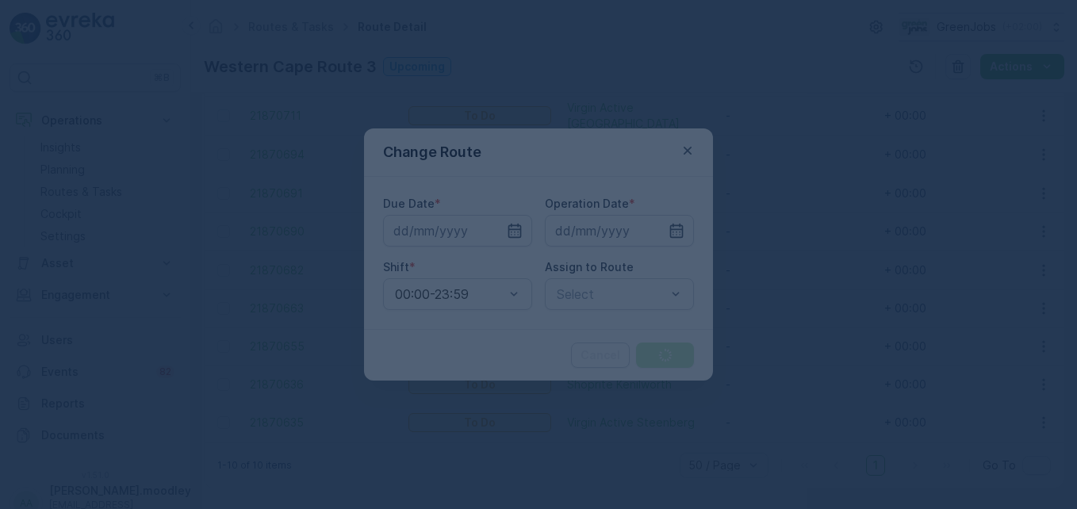
type input "[DATE]"
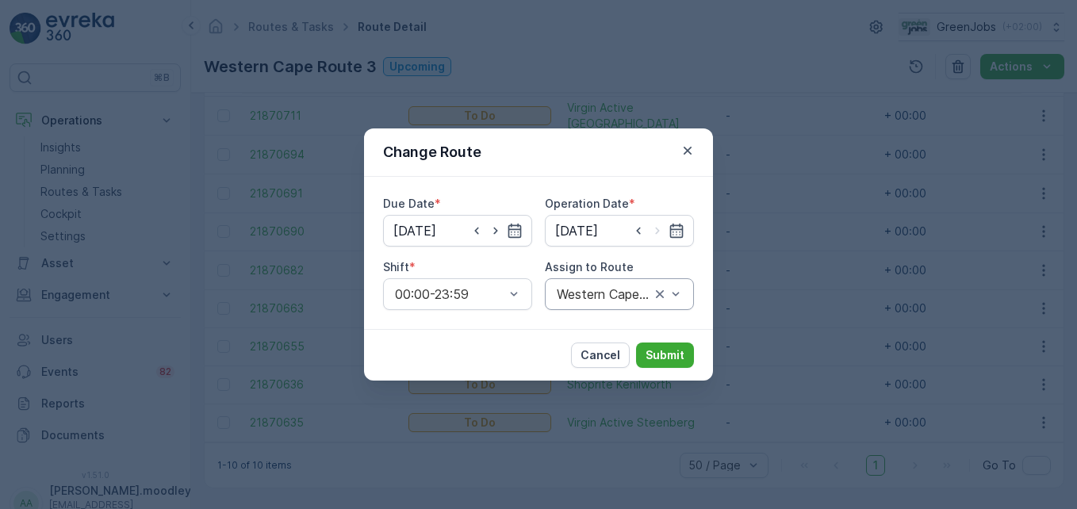
click at [688, 286] on div "Western Cape Route 3 (Upcoming) - HN25TJGP" at bounding box center [619, 294] width 149 height 32
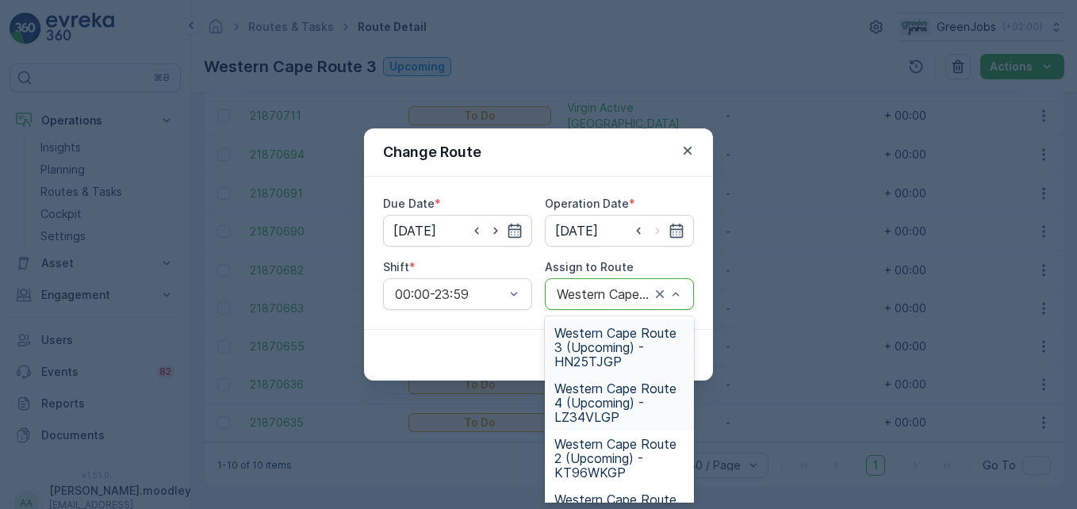
click at [591, 401] on span "Western Cape Route 4 (Upcoming) - LZ34VLGP" at bounding box center [620, 403] width 130 height 43
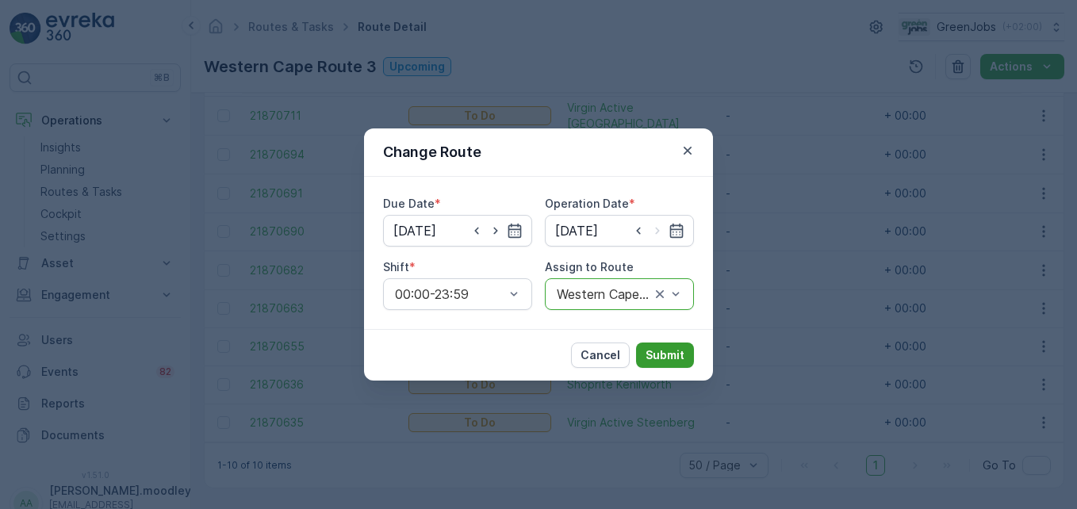
click at [662, 354] on p "Submit" at bounding box center [665, 356] width 39 height 16
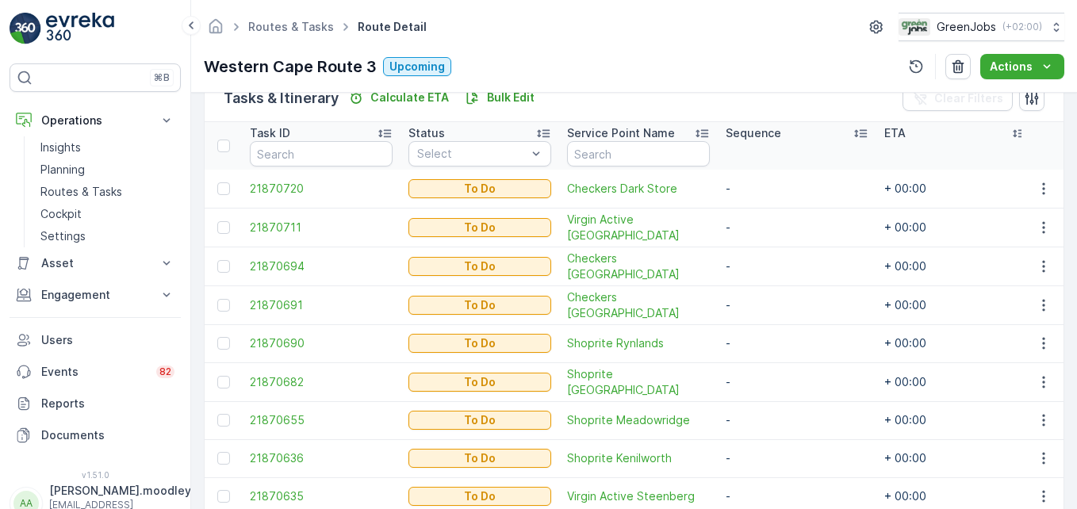
scroll to position [482, 0]
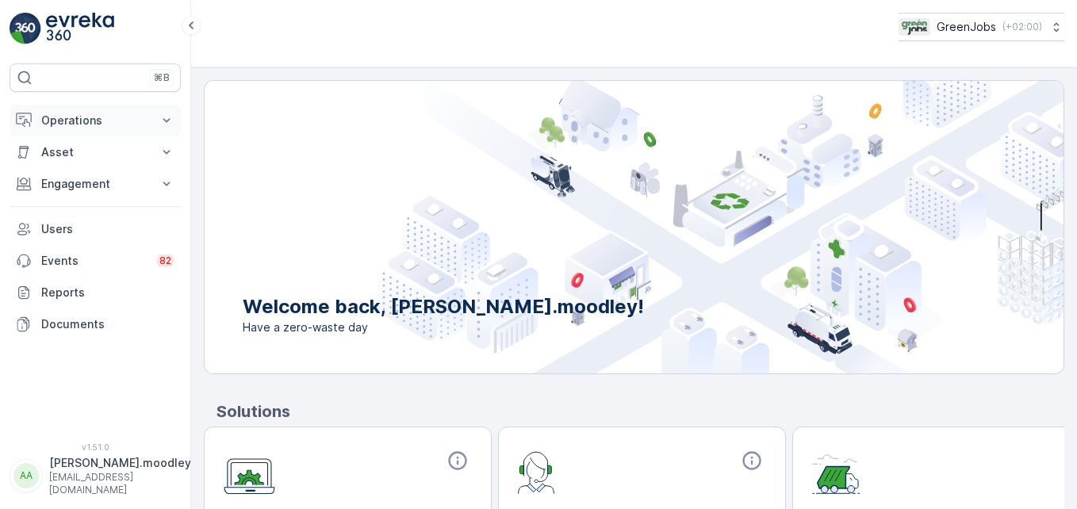
click at [162, 117] on icon at bounding box center [167, 121] width 16 height 16
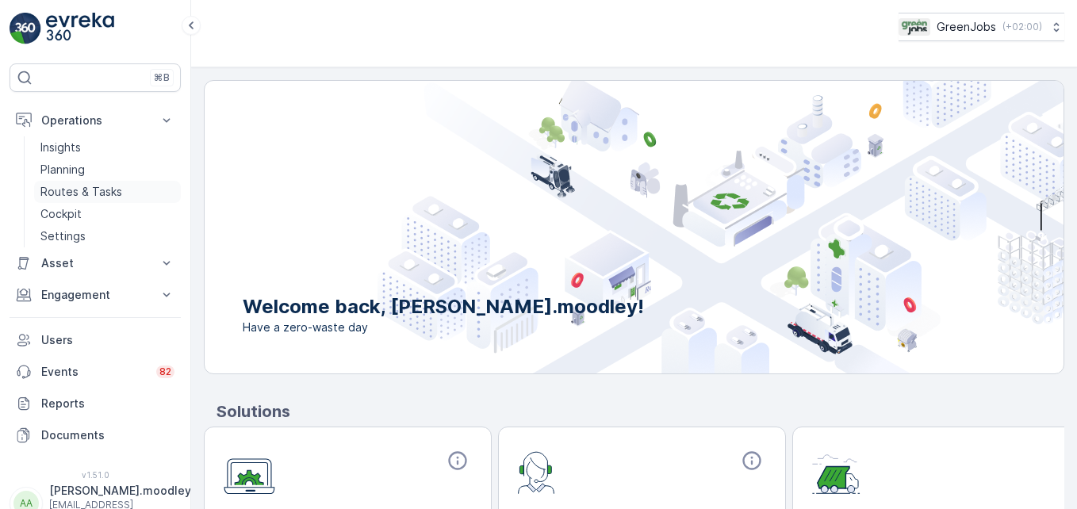
click at [98, 194] on p "Routes & Tasks" at bounding box center [81, 192] width 82 height 16
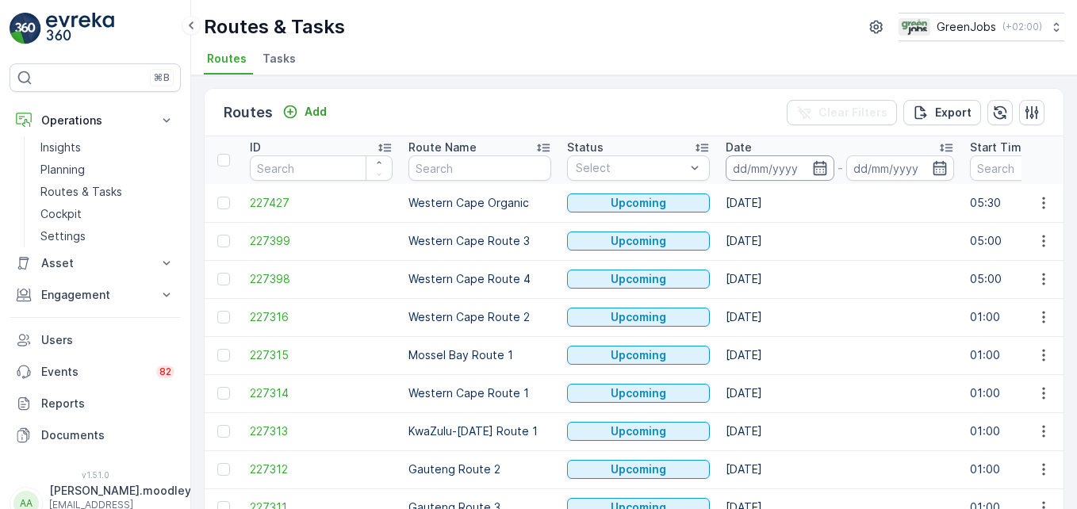
click at [760, 167] on input at bounding box center [780, 168] width 109 height 25
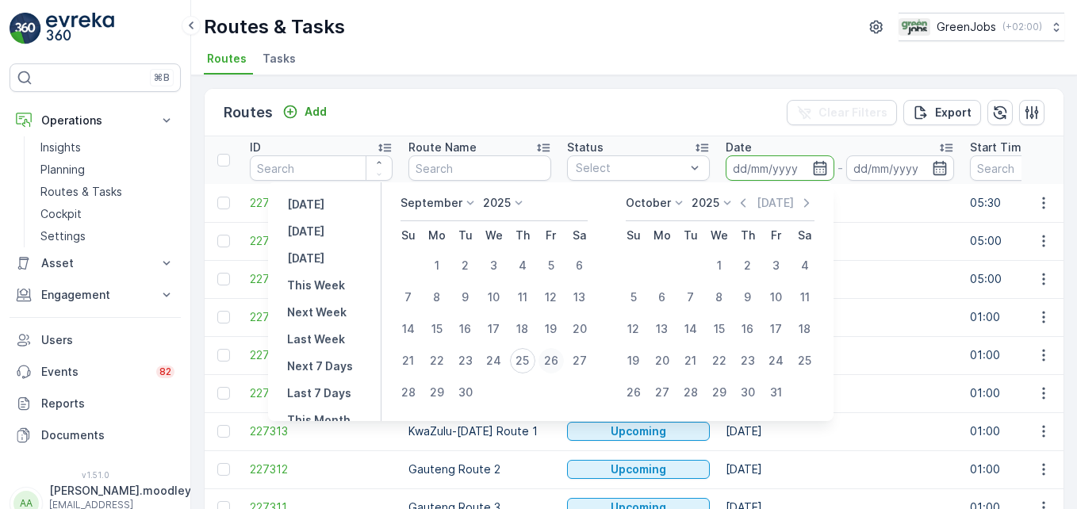
click at [559, 358] on div "26" at bounding box center [551, 360] width 25 height 25
type input "[DATE]"
click at [560, 358] on div "26" at bounding box center [551, 360] width 25 height 25
type input "[DATE]"
